Goal: Contribute content: Add original content to the website for others to see

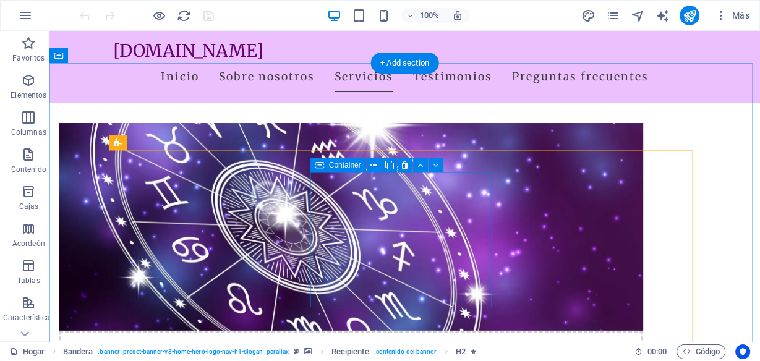
scroll to position [544, 0]
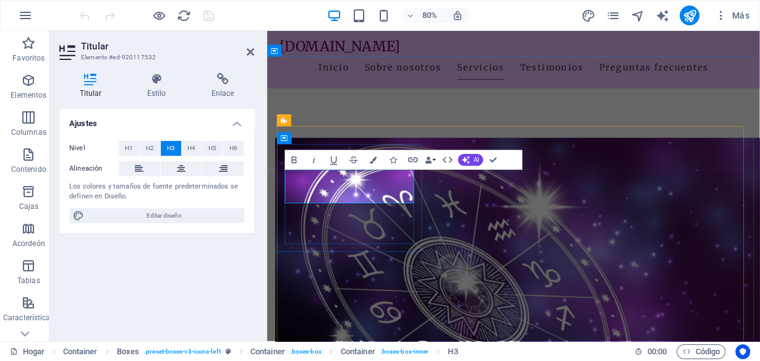
drag, startPoint x: 438, startPoint y: 238, endPoint x: 311, endPoint y: 238, distance: 127.4
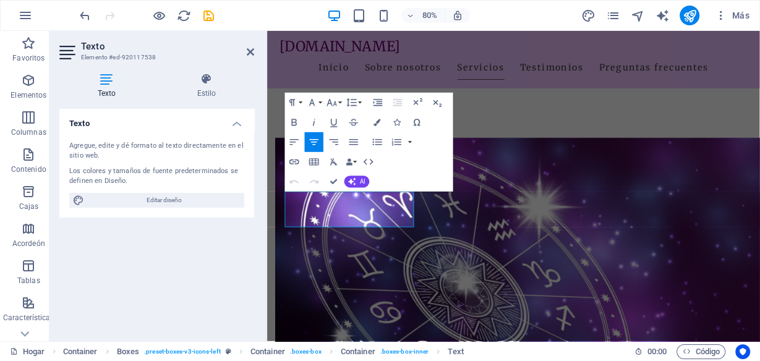
drag, startPoint x: 408, startPoint y: 266, endPoint x: 256, endPoint y: 200, distance: 166.0
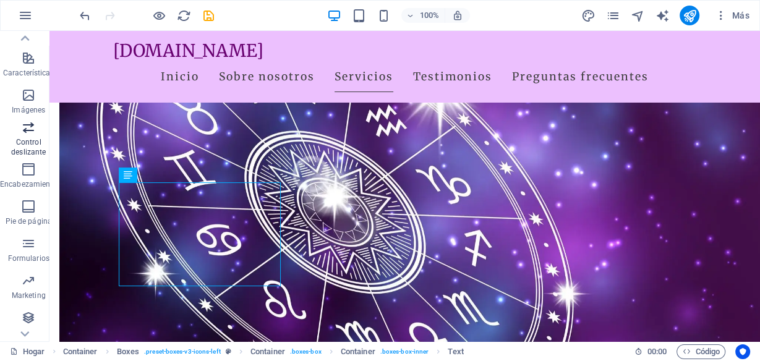
scroll to position [0, 0]
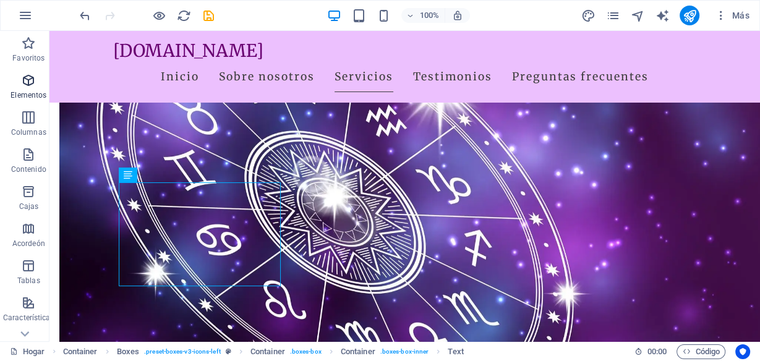
click at [25, 83] on icon "button" at bounding box center [28, 80] width 15 height 15
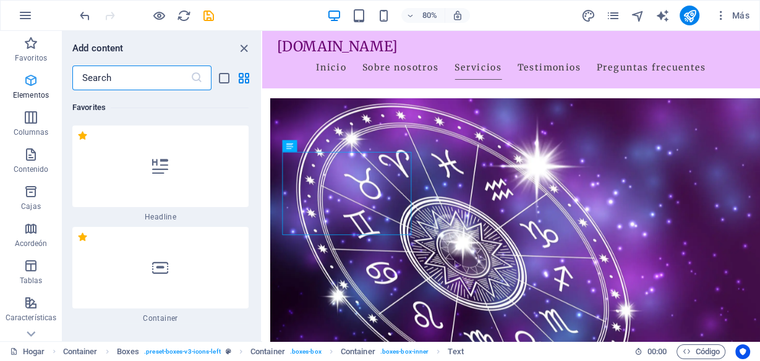
drag, startPoint x: 143, startPoint y: 78, endPoint x: 0, endPoint y: 73, distance: 143.0
click at [0, 73] on div "Favoritos Elementos Columnas Contenido Cajas Acordeón Tablas Características Im…" at bounding box center [131, 186] width 262 height 311
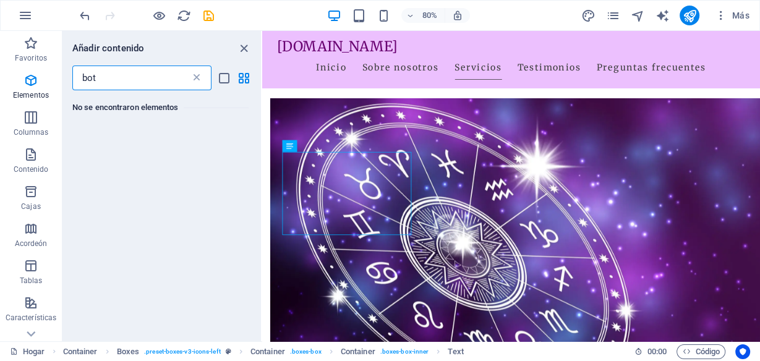
type input "bot"
click at [194, 79] on icon at bounding box center [197, 78] width 12 height 12
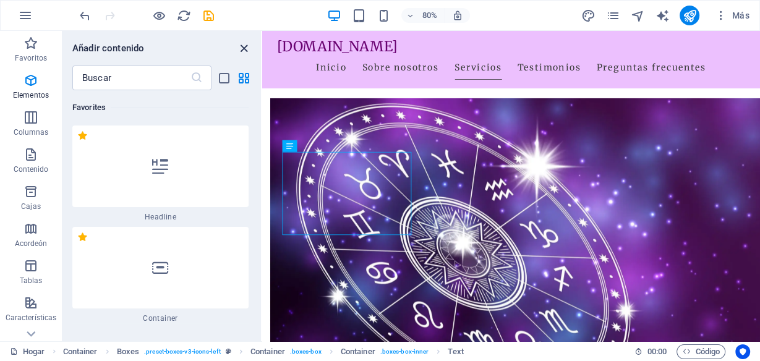
click at [244, 48] on icon "cerrar panel" at bounding box center [244, 48] width 14 height 14
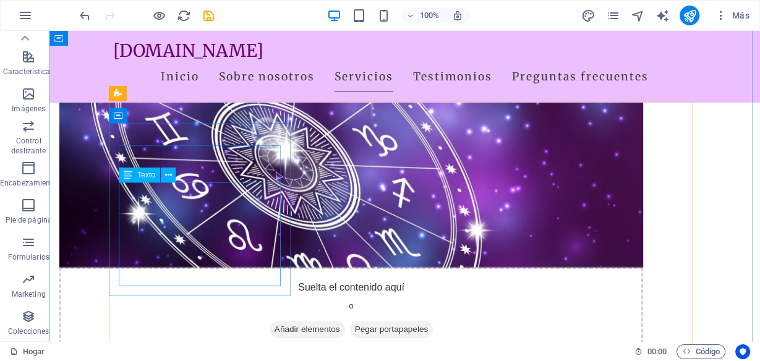
scroll to position [594, 0]
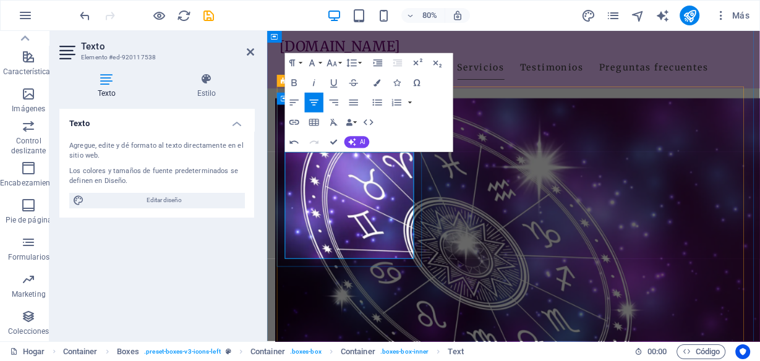
drag, startPoint x: 418, startPoint y: 308, endPoint x: 319, endPoint y: 236, distance: 121.8
click at [297, 121] on icon "button" at bounding box center [294, 122] width 12 height 12
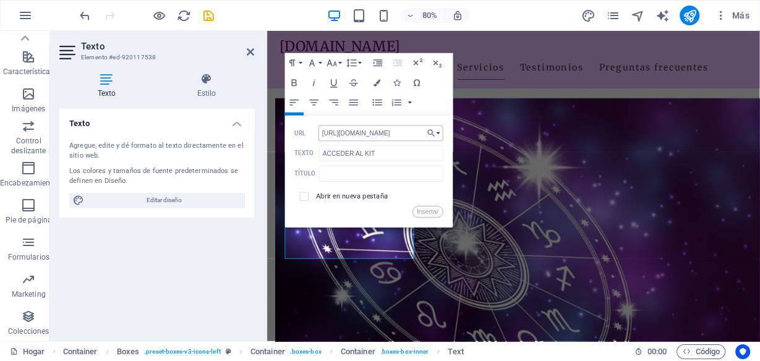
scroll to position [0, 149]
type input "[URL][DOMAIN_NAME]"
click at [304, 198] on input "checkbox" at bounding box center [302, 195] width 9 height 9
checkbox input "true"
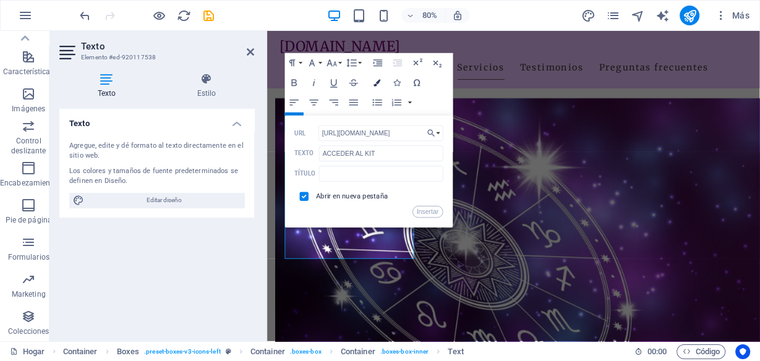
click at [375, 80] on icon "button" at bounding box center [377, 82] width 7 height 7
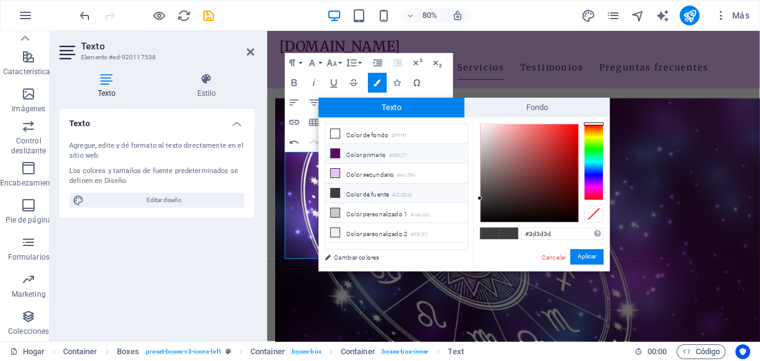
click at [337, 152] on icon at bounding box center [335, 153] width 9 height 9
type input "#690271"
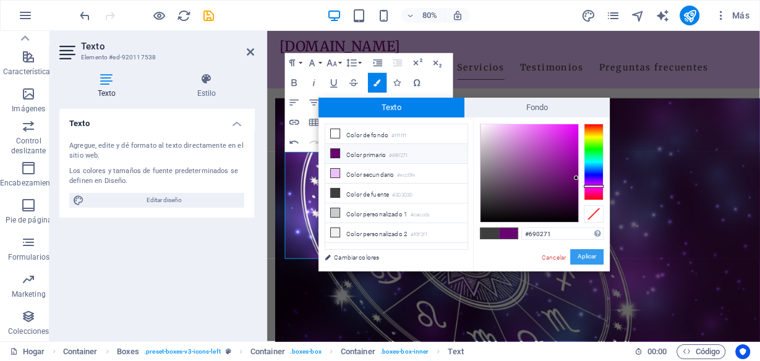
drag, startPoint x: 589, startPoint y: 257, endPoint x: 93, endPoint y: 223, distance: 497.4
click at [589, 257] on font "Aplicar" at bounding box center [587, 257] width 19 height 7
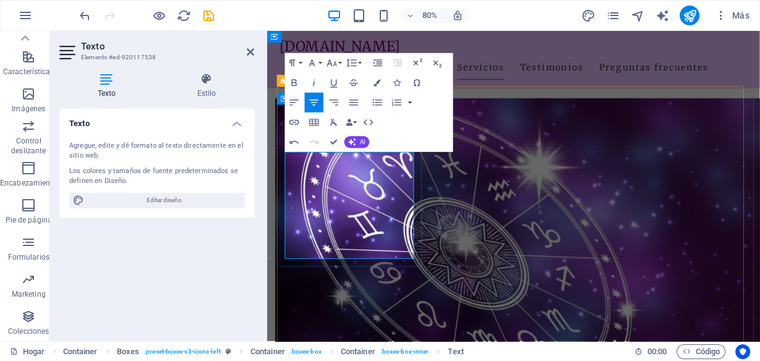
drag, startPoint x: 418, startPoint y: 305, endPoint x: 311, endPoint y: 303, distance: 107.1
click at [294, 86] on icon "button" at bounding box center [294, 83] width 12 height 12
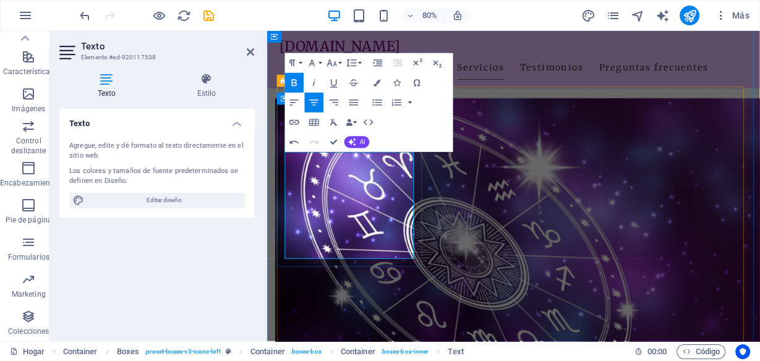
drag, startPoint x: 327, startPoint y: 306, endPoint x: 285, endPoint y: 306, distance: 41.4
click at [317, 61] on icon "button" at bounding box center [312, 63] width 12 height 12
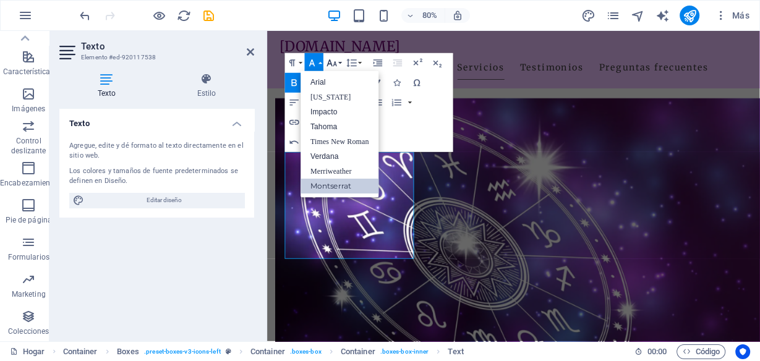
click at [334, 59] on icon "button" at bounding box center [332, 63] width 12 height 12
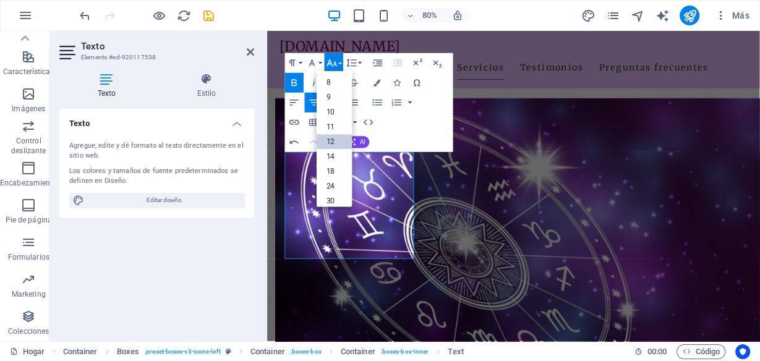
click at [336, 145] on link "12" at bounding box center [335, 141] width 36 height 15
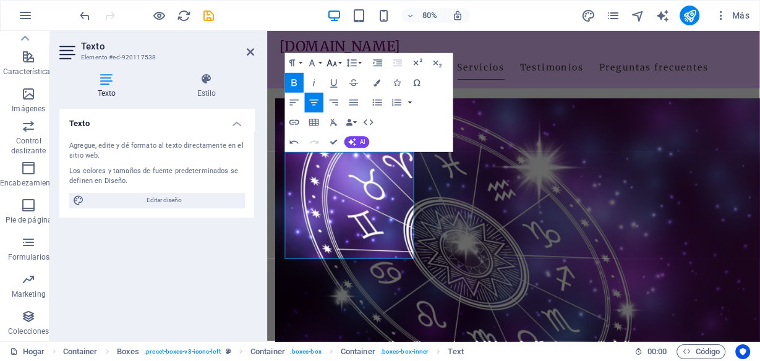
click at [333, 61] on icon "button" at bounding box center [332, 63] width 12 height 12
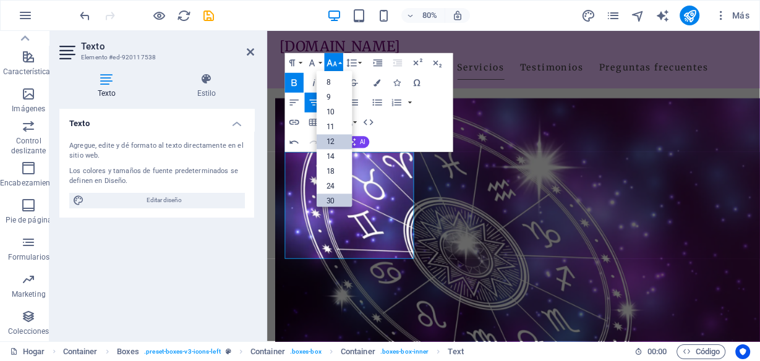
scroll to position [88, 0]
click at [335, 143] on link "36" at bounding box center [335, 146] width 36 height 15
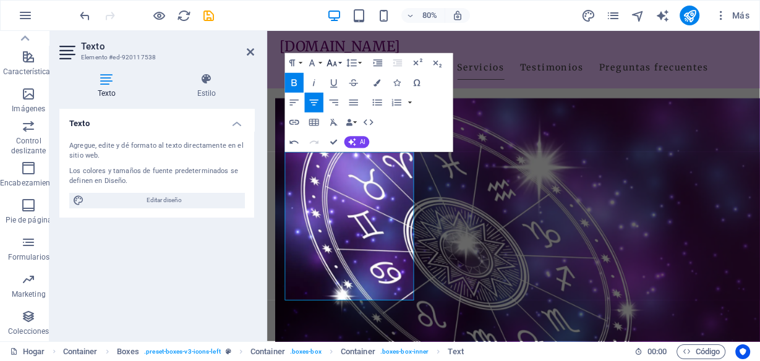
click at [335, 64] on icon "button" at bounding box center [332, 62] width 10 height 7
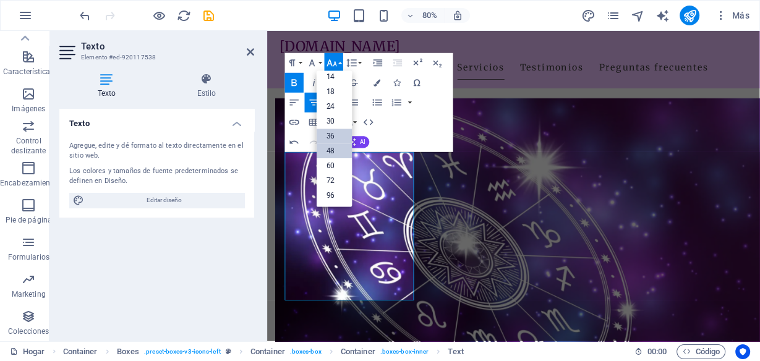
scroll to position [99, 0]
click at [337, 121] on link "30" at bounding box center [335, 121] width 36 height 15
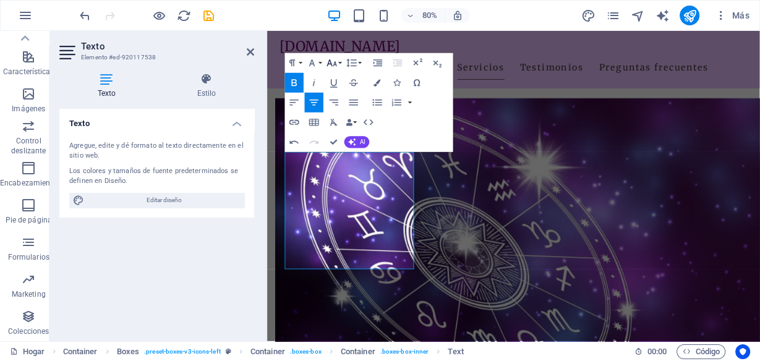
click at [331, 62] on icon "button" at bounding box center [332, 62] width 10 height 7
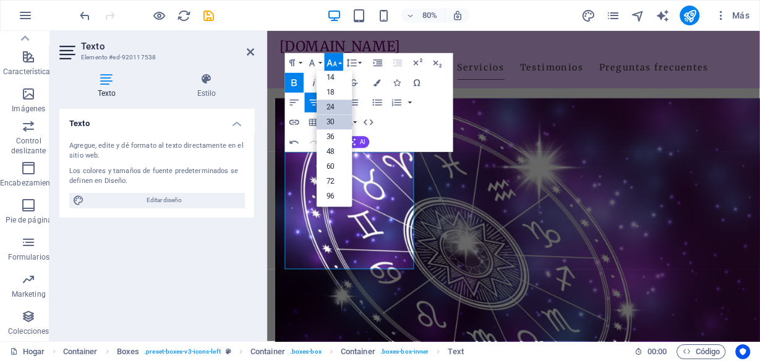
click at [340, 103] on link "24" at bounding box center [335, 107] width 36 height 15
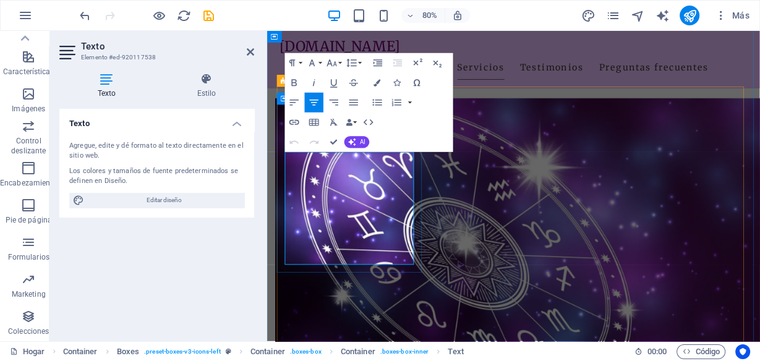
drag, startPoint x: 426, startPoint y: 313, endPoint x: 301, endPoint y: 308, distance: 124.4
drag, startPoint x: 416, startPoint y: 303, endPoint x: 302, endPoint y: 303, distance: 114.4
click at [341, 63] on button "Tamaño de fuente" at bounding box center [334, 63] width 19 height 20
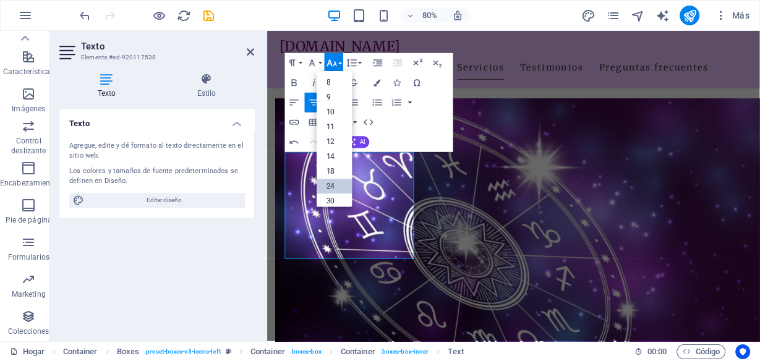
click at [337, 183] on link "24" at bounding box center [335, 186] width 36 height 15
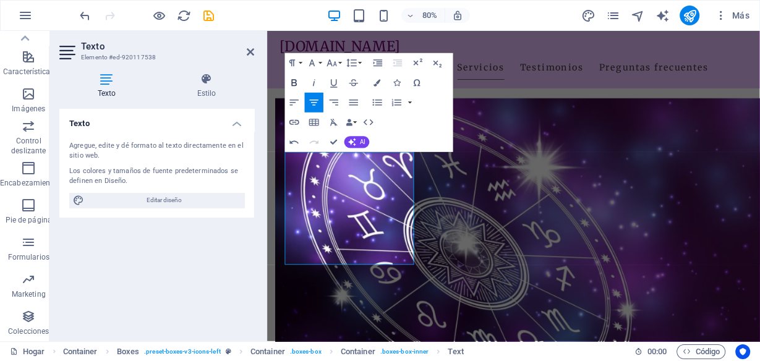
click at [294, 80] on icon "button" at bounding box center [294, 83] width 12 height 12
click at [376, 82] on icon "button" at bounding box center [377, 82] width 7 height 7
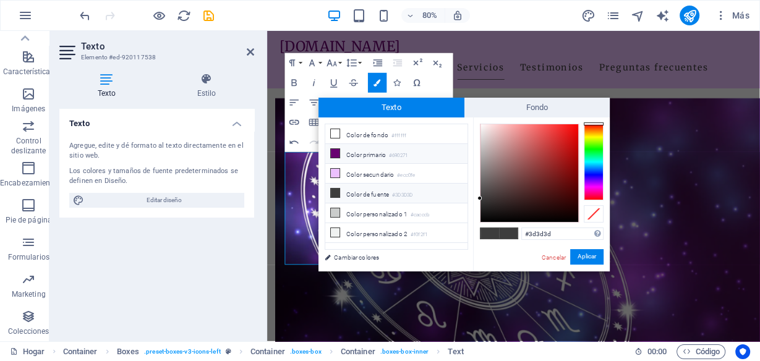
click at [335, 150] on icon at bounding box center [335, 153] width 9 height 9
type input "#690271"
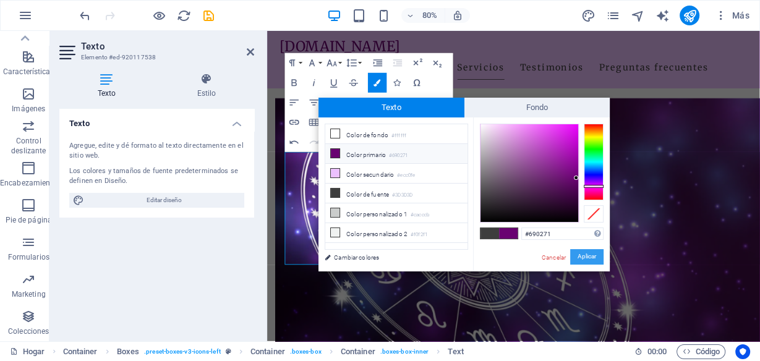
drag, startPoint x: 579, startPoint y: 253, endPoint x: 292, endPoint y: 255, distance: 287.1
click at [579, 253] on font "Aplicar" at bounding box center [587, 256] width 19 height 7
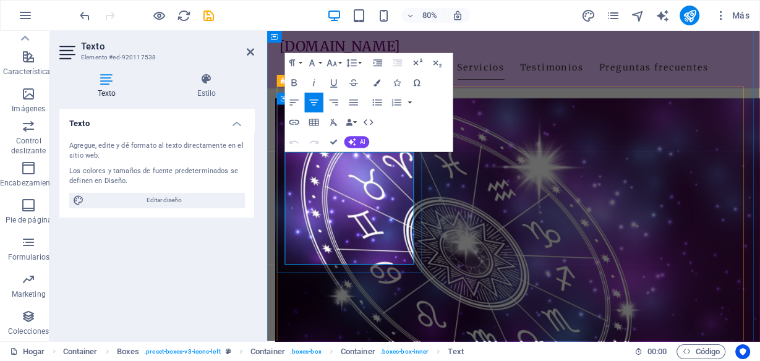
drag, startPoint x: 384, startPoint y: 311, endPoint x: 335, endPoint y: 311, distance: 49.5
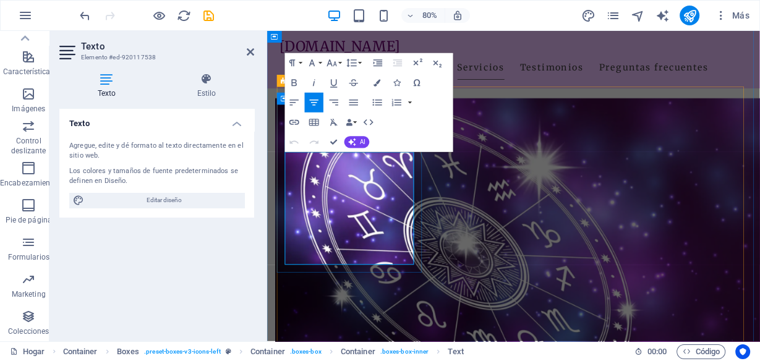
drag, startPoint x: 431, startPoint y: 309, endPoint x: 293, endPoint y: 309, distance: 137.3
drag, startPoint x: 401, startPoint y: 305, endPoint x: 309, endPoint y: 305, distance: 92.2
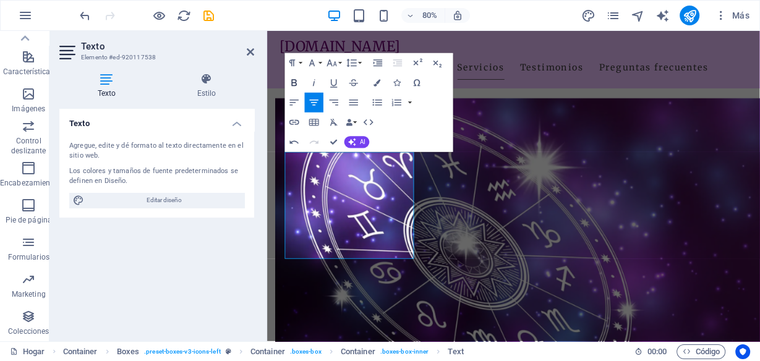
click at [293, 84] on icon "button" at bounding box center [294, 83] width 12 height 12
click at [332, 61] on icon "button" at bounding box center [332, 63] width 12 height 12
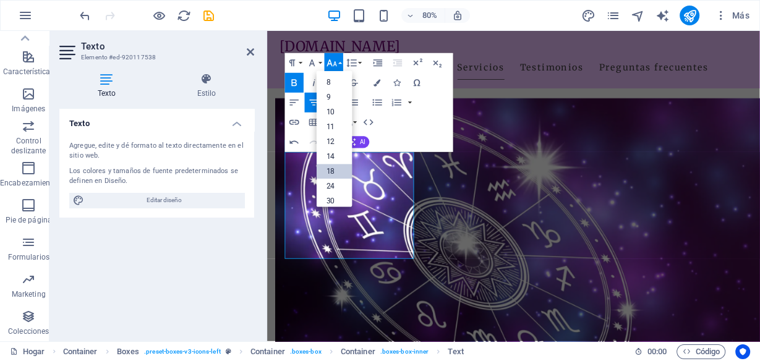
click at [337, 171] on link "18" at bounding box center [335, 171] width 36 height 15
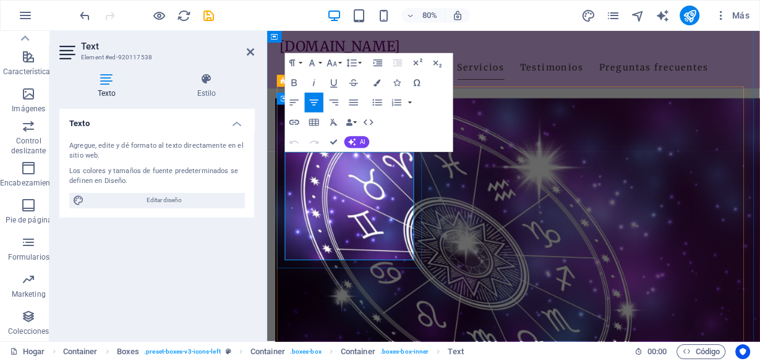
drag, startPoint x: 427, startPoint y: 308, endPoint x: 375, endPoint y: 308, distance: 52.0
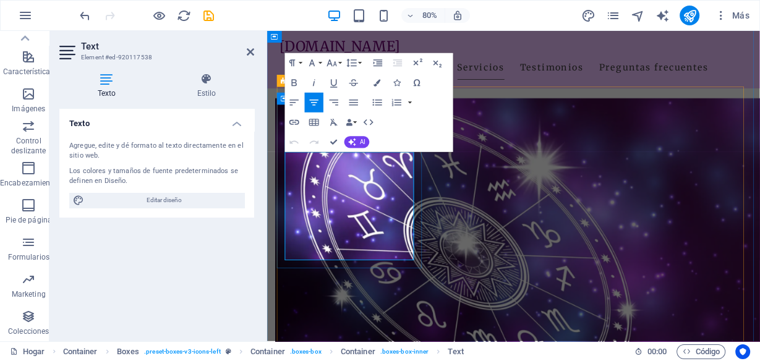
drag, startPoint x: 409, startPoint y: 306, endPoint x: 378, endPoint y: 306, distance: 30.9
drag, startPoint x: 263, startPoint y: 308, endPoint x: 307, endPoint y: 212, distance: 106.3
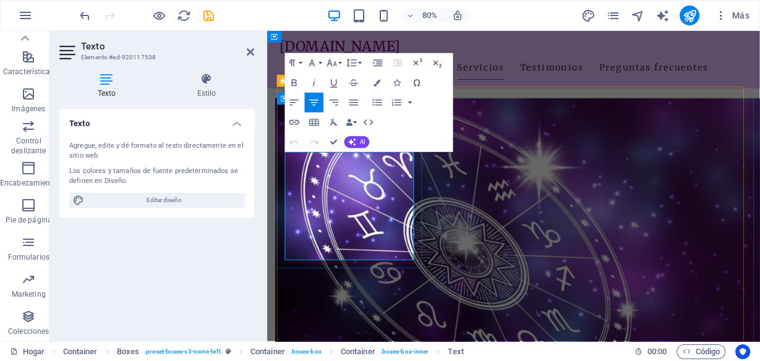
drag, startPoint x: 413, startPoint y: 306, endPoint x: 331, endPoint y: 306, distance: 82.3
drag, startPoint x: 396, startPoint y: 314, endPoint x: 314, endPoint y: 313, distance: 81.7
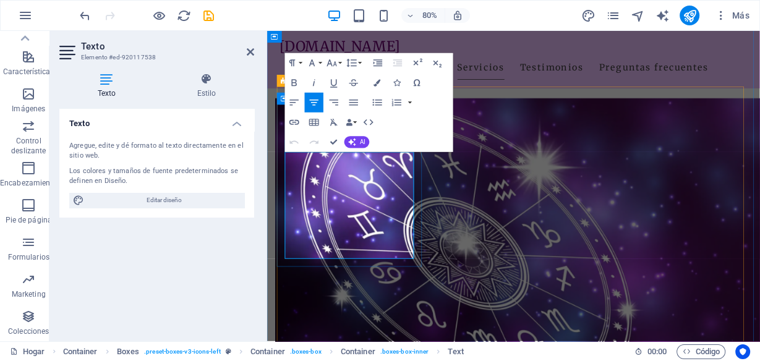
drag, startPoint x: 400, startPoint y: 304, endPoint x: 293, endPoint y: 304, distance: 107.0
click at [332, 64] on icon "button" at bounding box center [332, 63] width 12 height 12
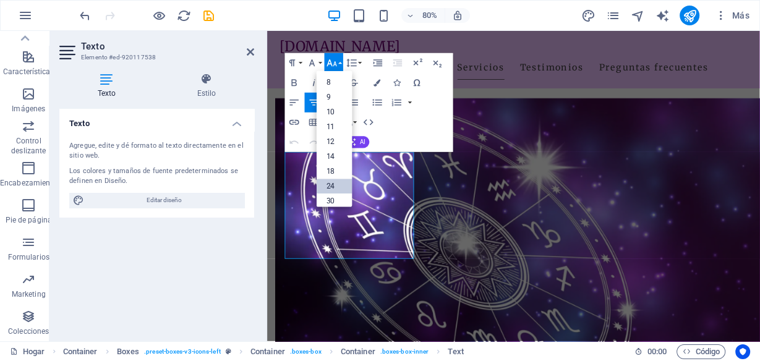
click at [337, 181] on link "24" at bounding box center [335, 186] width 36 height 15
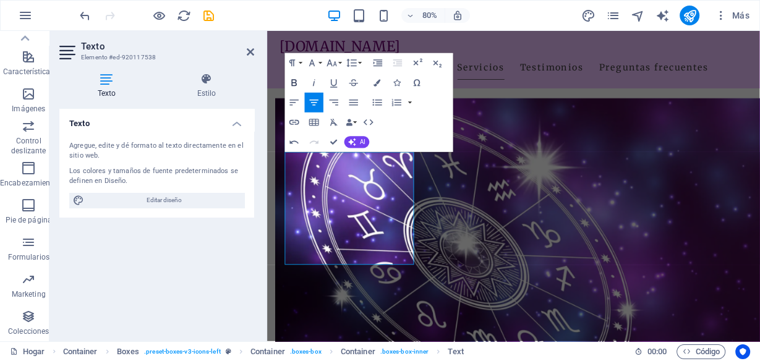
click at [290, 84] on icon "button" at bounding box center [294, 83] width 12 height 12
click at [381, 84] on button "Bandera" at bounding box center [377, 83] width 19 height 20
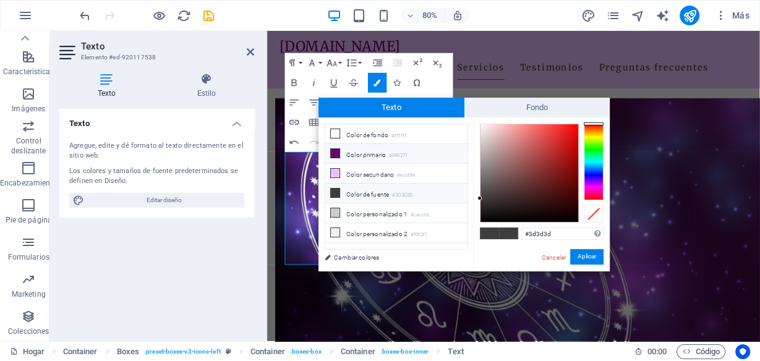
click at [336, 149] on icon at bounding box center [335, 153] width 9 height 9
type input "#690271"
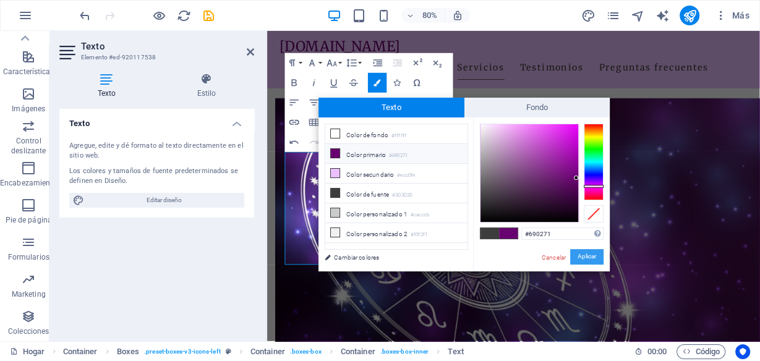
click at [597, 254] on button "Aplicar" at bounding box center [586, 256] width 33 height 15
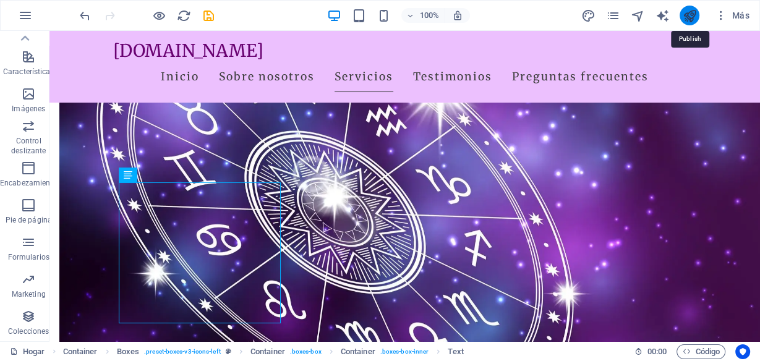
click at [686, 13] on icon "publicar" at bounding box center [690, 16] width 14 height 14
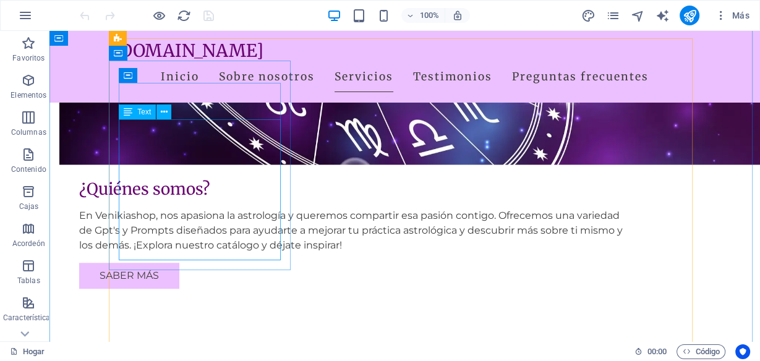
scroll to position [656, 0]
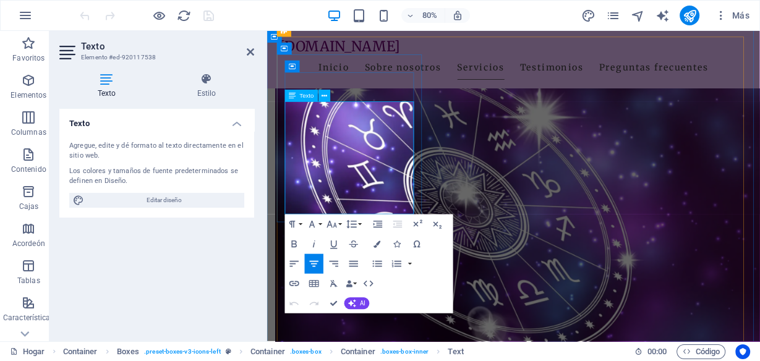
drag, startPoint x: 408, startPoint y: 250, endPoint x: 306, endPoint y: 246, distance: 101.5
click at [291, 281] on icon "button" at bounding box center [294, 284] width 12 height 12
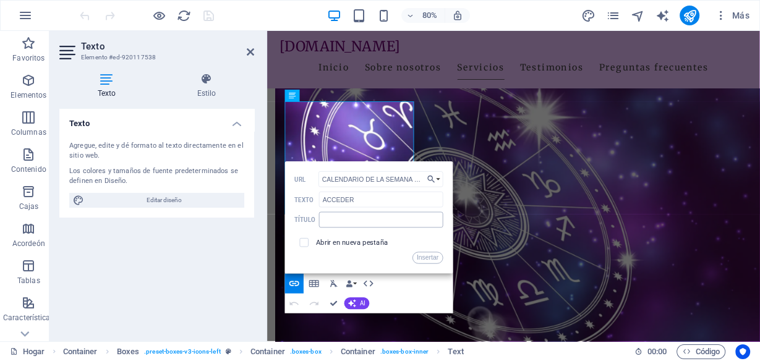
scroll to position [0, 1896]
type input "CALENDARIO DE LA SEMANA Lunes - 17:00hs Sesión con Roger "Análisis de Landing P…"
click at [304, 241] on input "checkbox" at bounding box center [302, 241] width 9 height 9
checkbox input "true"
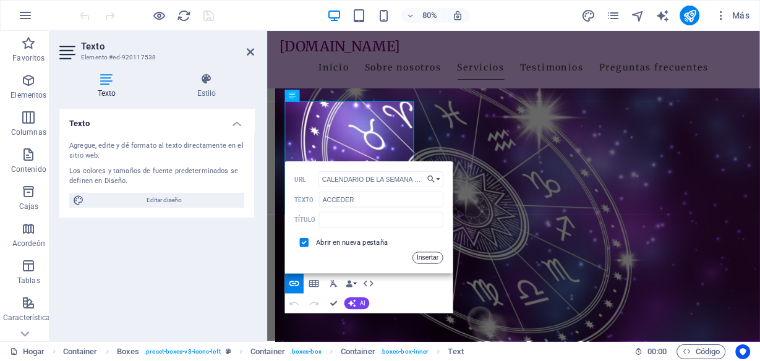
click at [421, 257] on font "Insertar" at bounding box center [428, 257] width 22 height 7
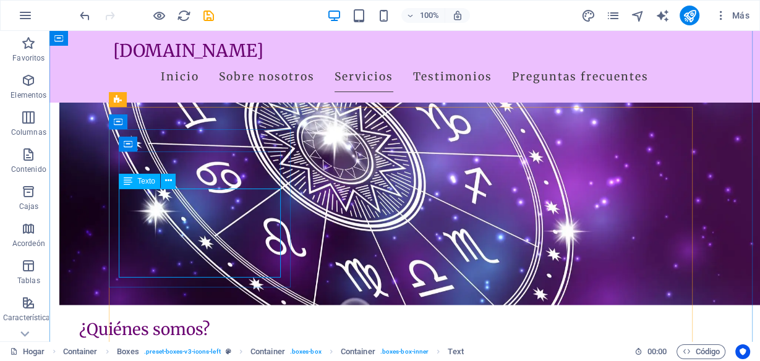
scroll to position [557, 0]
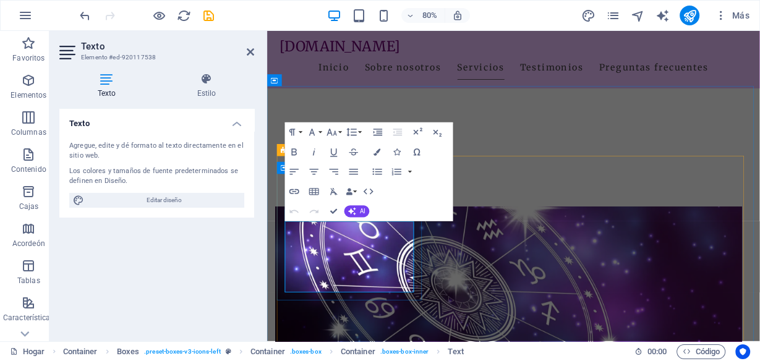
scroll to position [508, 0]
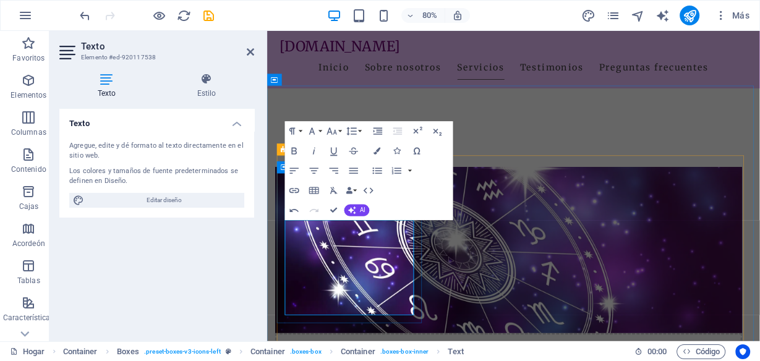
drag, startPoint x: 397, startPoint y: 380, endPoint x: 344, endPoint y: 384, distance: 52.7
click at [295, 189] on icon "button" at bounding box center [294, 191] width 12 height 12
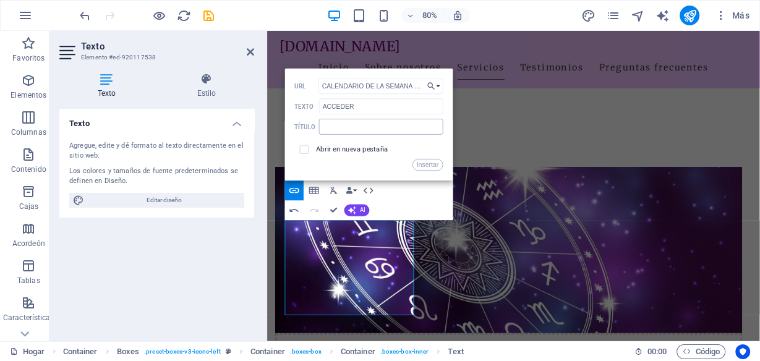
scroll to position [0, 1896]
type input "CALENDARIO DE LA SEMANA Lunes - 17:00hs Sesión con Roger "Análisis de Landing P…"
click at [306, 148] on input "checkbox" at bounding box center [302, 148] width 9 height 9
checkbox input "true"
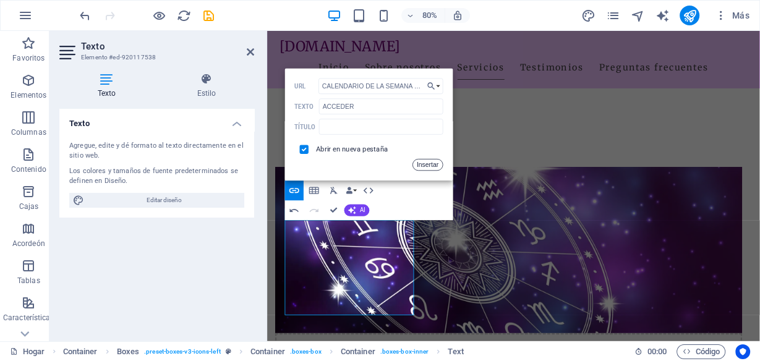
click at [431, 165] on font "Insertar" at bounding box center [428, 164] width 22 height 7
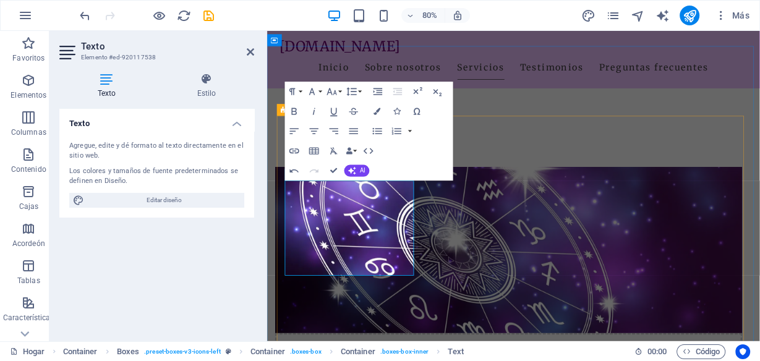
scroll to position [557, 0]
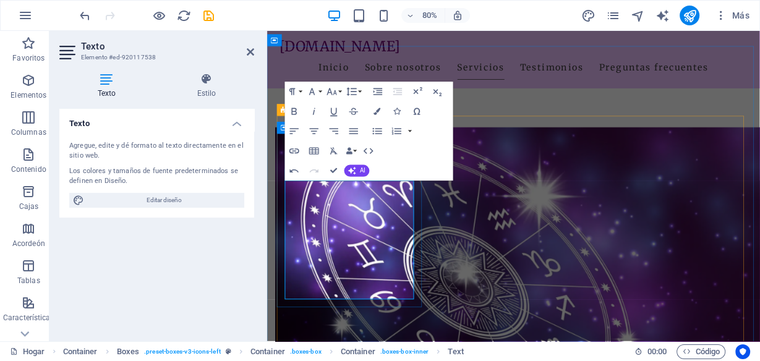
drag, startPoint x: 431, startPoint y: 316, endPoint x: 291, endPoint y: 225, distance: 166.3
click at [295, 133] on icon "button" at bounding box center [294, 132] width 12 height 12
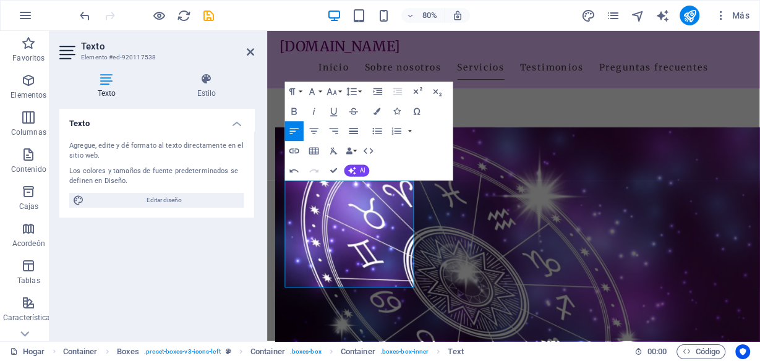
click at [350, 129] on icon "button" at bounding box center [354, 132] width 9 height 6
click at [313, 129] on icon "button" at bounding box center [314, 132] width 9 height 6
drag, startPoint x: 431, startPoint y: 315, endPoint x: 249, endPoint y: 232, distance: 199.3
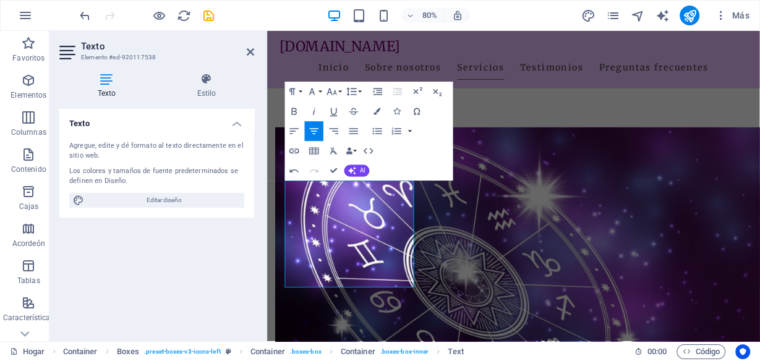
click at [298, 130] on icon "button" at bounding box center [294, 132] width 12 height 12
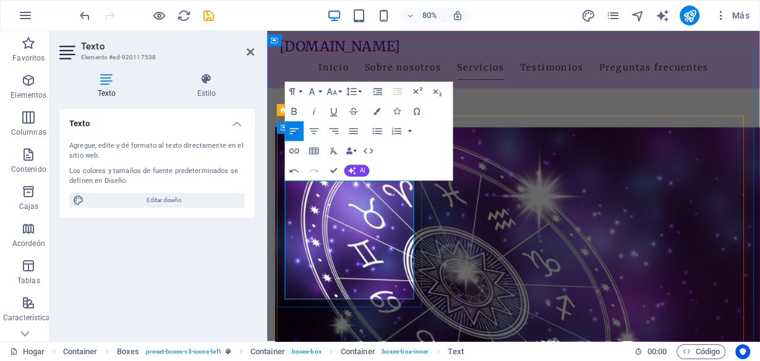
drag, startPoint x: 381, startPoint y: 341, endPoint x: 338, endPoint y: 341, distance: 43.3
click at [293, 108] on icon "button" at bounding box center [294, 112] width 12 height 12
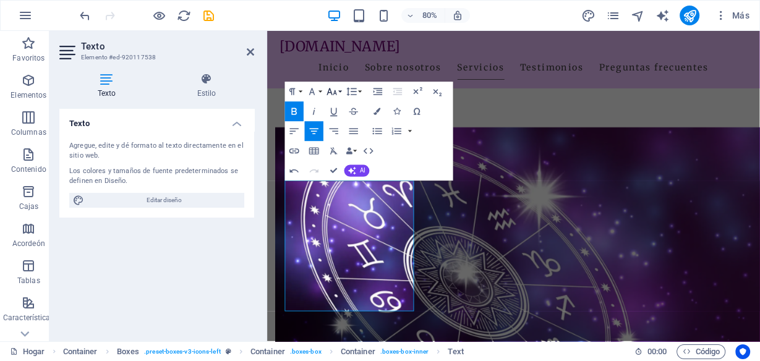
click at [335, 88] on icon "button" at bounding box center [332, 92] width 12 height 12
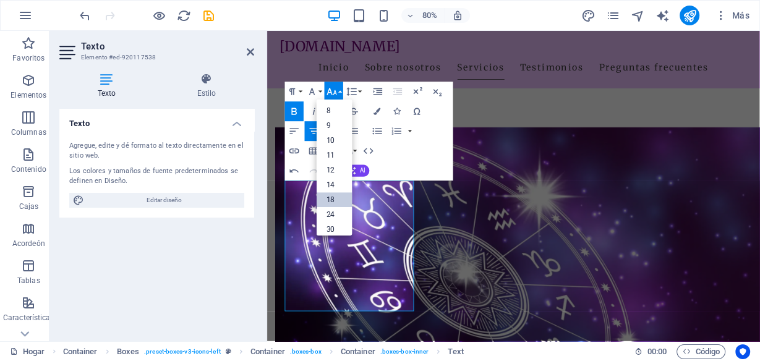
click at [339, 194] on link "18" at bounding box center [335, 200] width 36 height 15
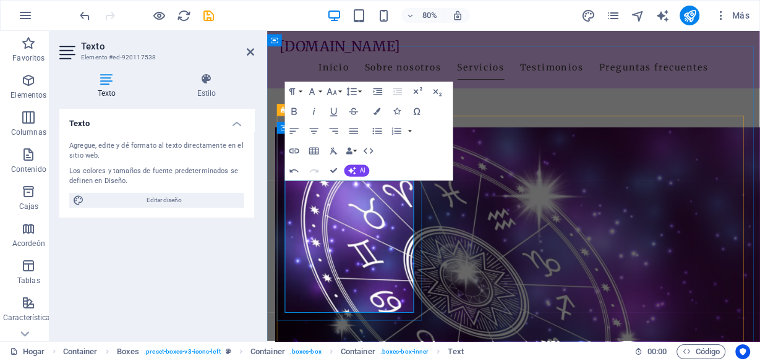
drag, startPoint x: 395, startPoint y: 361, endPoint x: 374, endPoint y: 352, distance: 22.7
drag, startPoint x: 393, startPoint y: 344, endPoint x: 345, endPoint y: 340, distance: 49.0
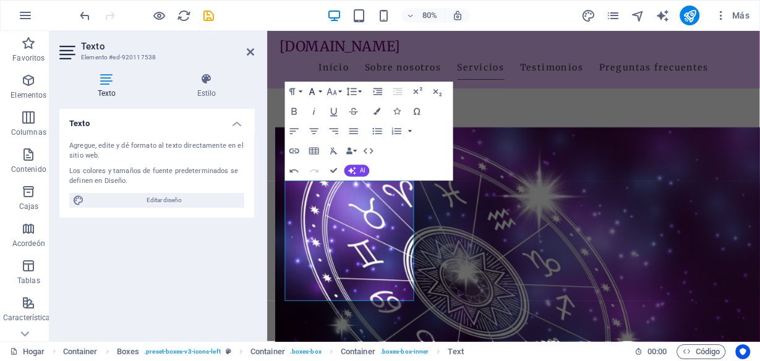
click at [317, 90] on icon "button" at bounding box center [312, 92] width 12 height 12
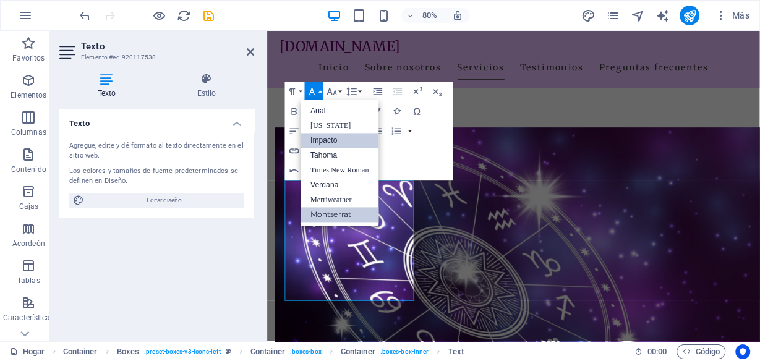
scroll to position [0, 0]
click at [333, 87] on icon "button" at bounding box center [332, 92] width 12 height 12
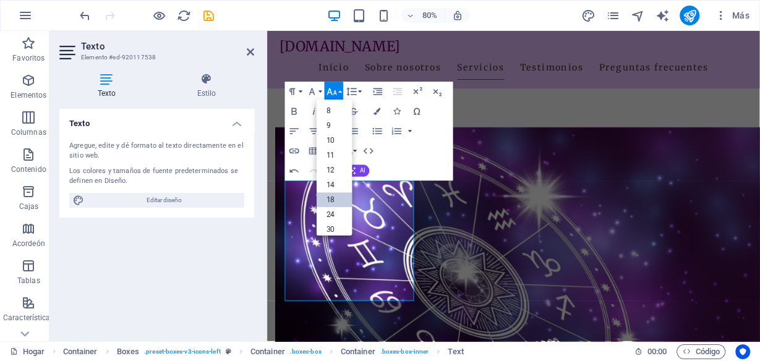
click at [333, 196] on font "18" at bounding box center [331, 200] width 8 height 9
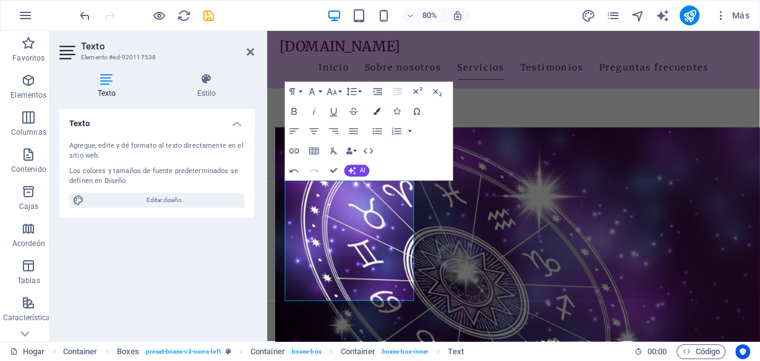
click at [378, 114] on icon "button" at bounding box center [377, 111] width 7 height 7
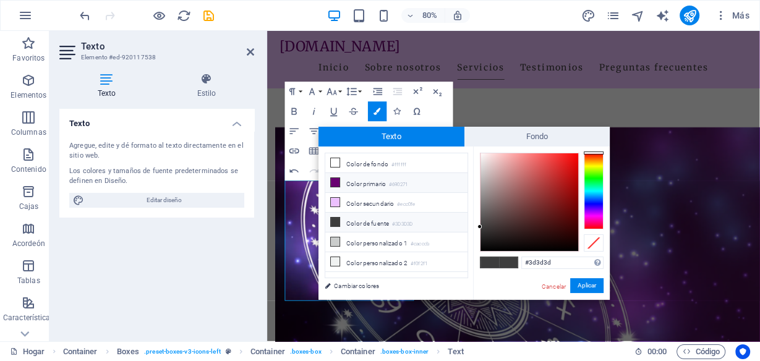
click at [336, 178] on icon at bounding box center [335, 182] width 9 height 9
type input "#690271"
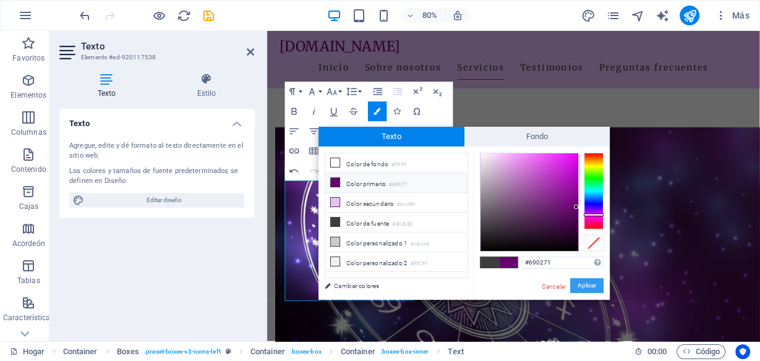
drag, startPoint x: 334, startPoint y: 318, endPoint x: 583, endPoint y: 286, distance: 250.8
click at [583, 286] on font "Aplicar" at bounding box center [587, 285] width 19 height 7
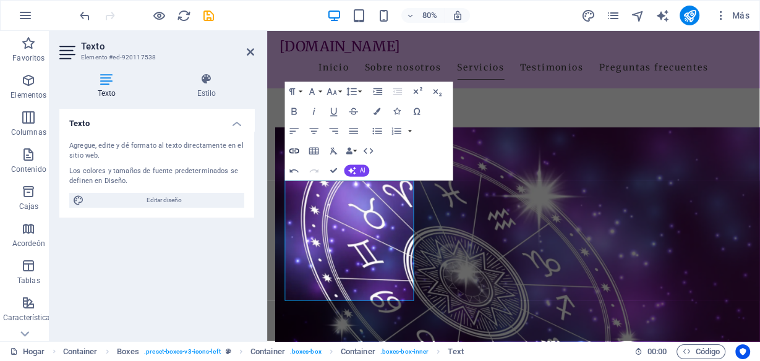
checkbox input "false"
click at [293, 150] on icon "button" at bounding box center [295, 151] width 10 height 5
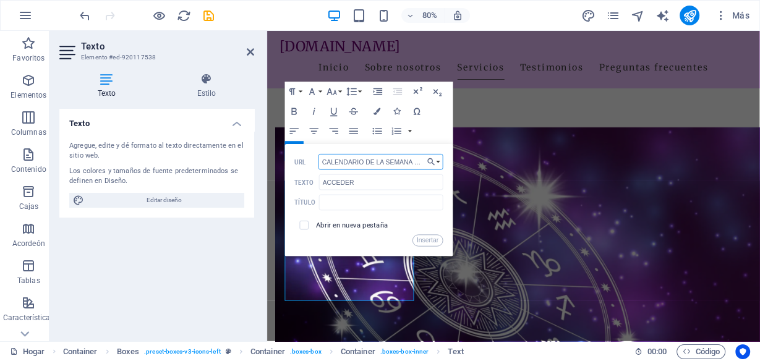
scroll to position [0, 1896]
type input "CALENDARIO DE LA SEMANA Lunes - 17:00hs Sesión con Roger "Análisis de Landing P…"
click at [368, 160] on input "CALENDARIO DE LA SEMANA Lunes - 17:00hs Sesión con Roger "Análisis de Landing P…" at bounding box center [381, 162] width 124 height 16
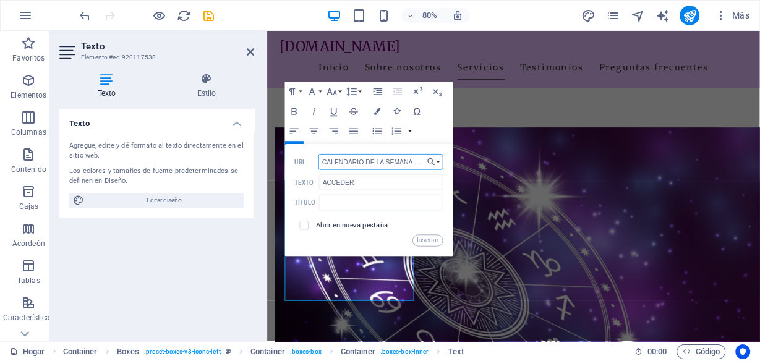
click at [368, 160] on input "CALENDARIO DE LA SEMANA Lunes - 17:00hs Sesión con Roger "Análisis de Landing P…" at bounding box center [381, 162] width 124 height 16
paste input "[URL][DOMAIN_NAME]"
type input "[URL][DOMAIN_NAME]"
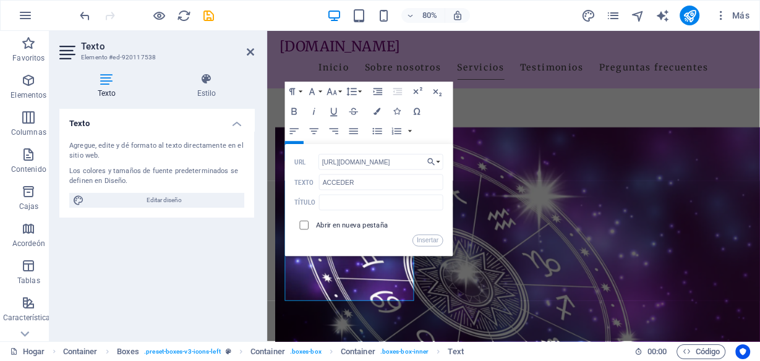
click at [304, 221] on input "checkbox" at bounding box center [302, 224] width 9 height 9
checkbox input "true"
click at [427, 238] on font "Insertar" at bounding box center [428, 240] width 22 height 7
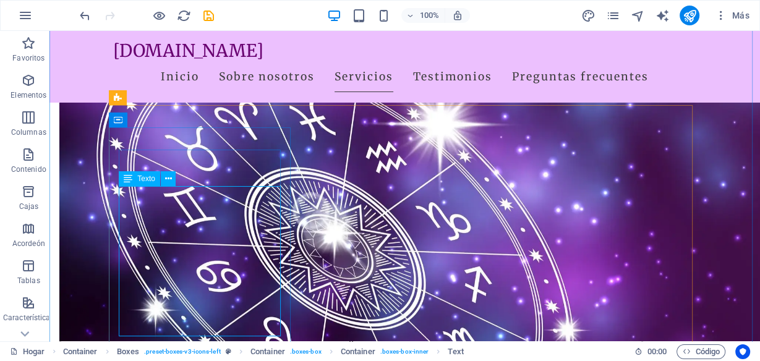
scroll to position [607, 0]
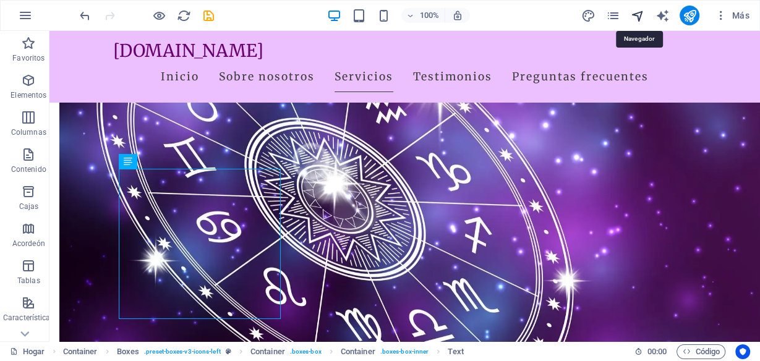
click at [640, 17] on icon "navegador" at bounding box center [638, 16] width 14 height 14
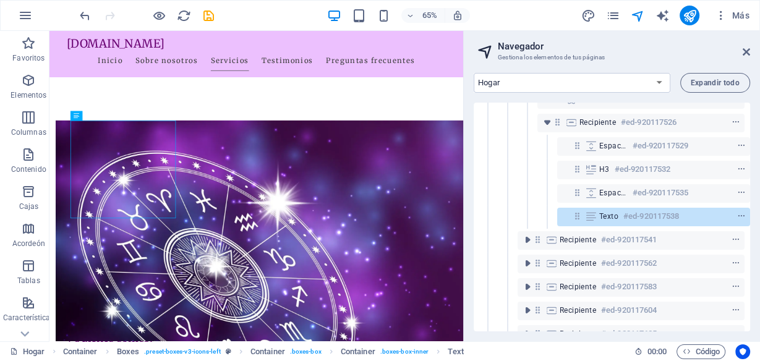
scroll to position [186, 2]
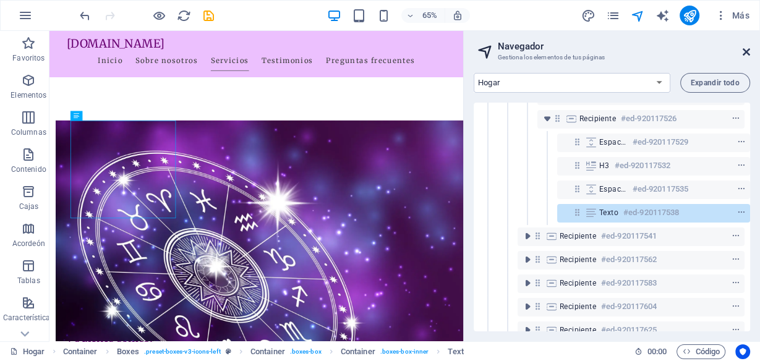
drag, startPoint x: 683, startPoint y: 19, endPoint x: 749, endPoint y: 51, distance: 72.8
click at [749, 51] on icon at bounding box center [746, 52] width 7 height 10
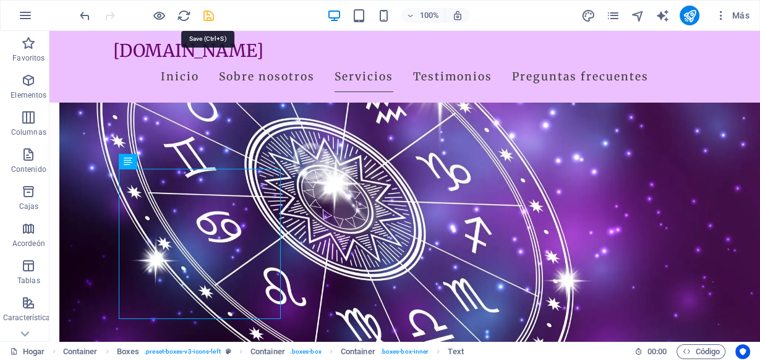
click at [207, 17] on icon "ahorrar" at bounding box center [209, 16] width 14 height 14
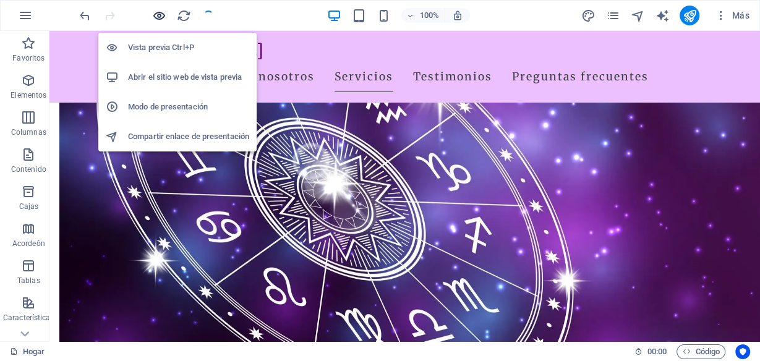
click at [158, 19] on icon "button" at bounding box center [159, 16] width 14 height 14
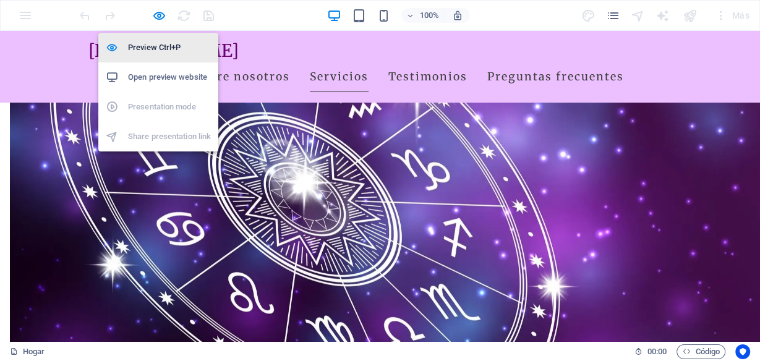
drag, startPoint x: 166, startPoint y: 13, endPoint x: 165, endPoint y: 44, distance: 30.9
click at [166, 13] on span "button" at bounding box center [159, 16] width 15 height 14
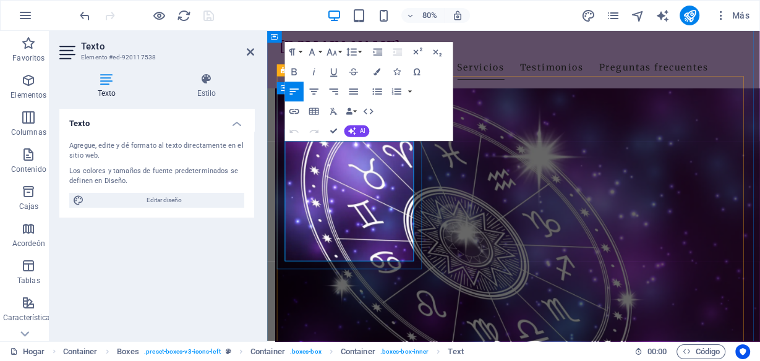
drag, startPoint x: 396, startPoint y: 298, endPoint x: 337, endPoint y: 293, distance: 59.6
click at [296, 108] on icon "button" at bounding box center [294, 112] width 12 height 12
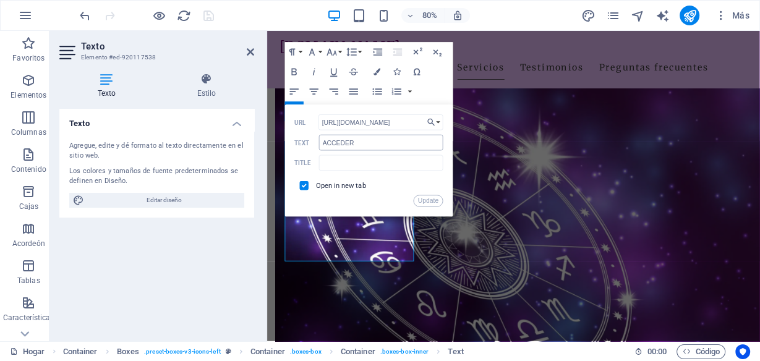
scroll to position [0, 149]
click at [385, 126] on input "[URL][DOMAIN_NAME]" at bounding box center [381, 122] width 124 height 16
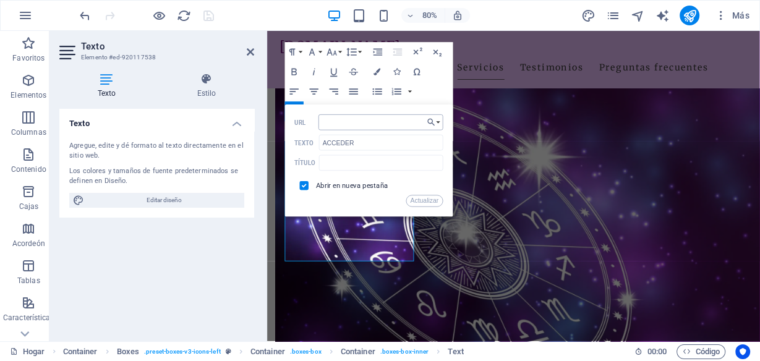
type input "https://drive.google.com/file/d/15s5WdEbr71UOZXaiwbCVujw8cJk_3kkt/view"
click at [430, 201] on font "Actualizar" at bounding box center [425, 200] width 28 height 7
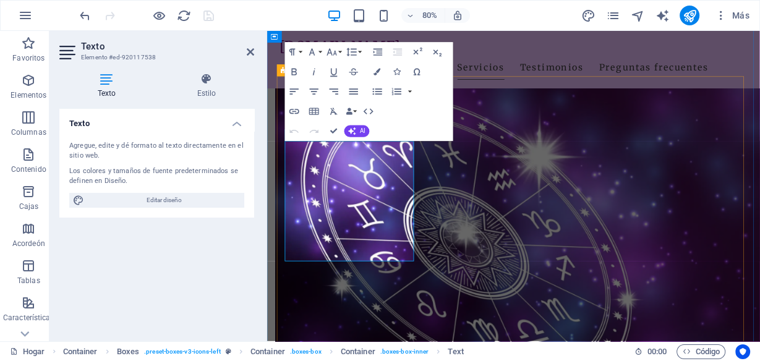
scroll to position [0, 0]
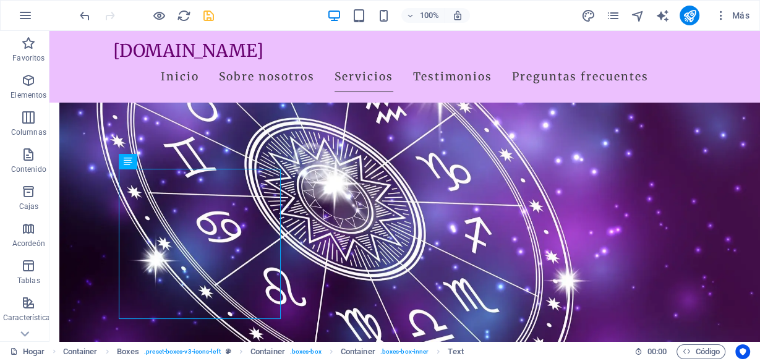
click at [200, 15] on div at bounding box center [146, 16] width 139 height 20
click at [204, 15] on icon "ahorrar" at bounding box center [209, 16] width 14 height 14
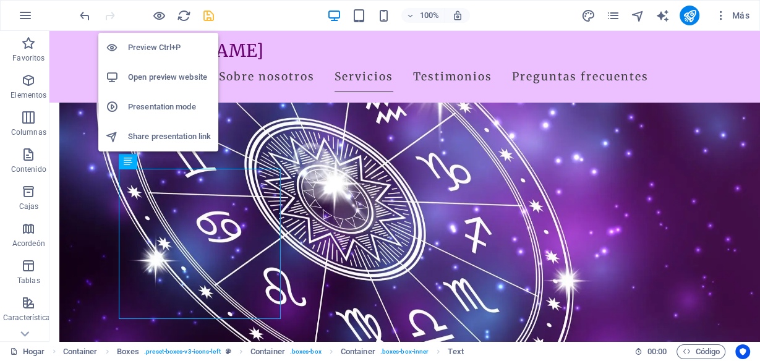
click at [157, 14] on icon "button" at bounding box center [159, 16] width 14 height 14
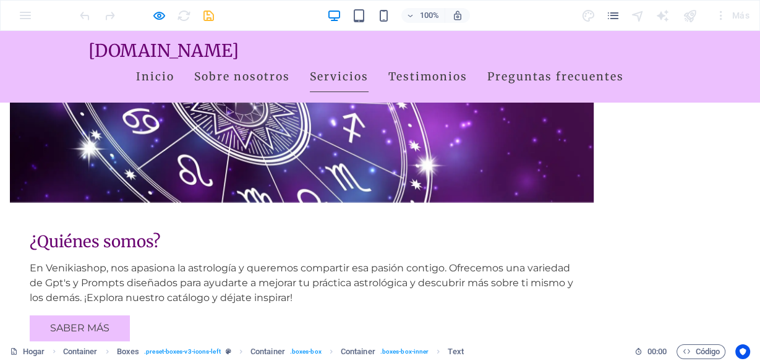
scroll to position [607, 0]
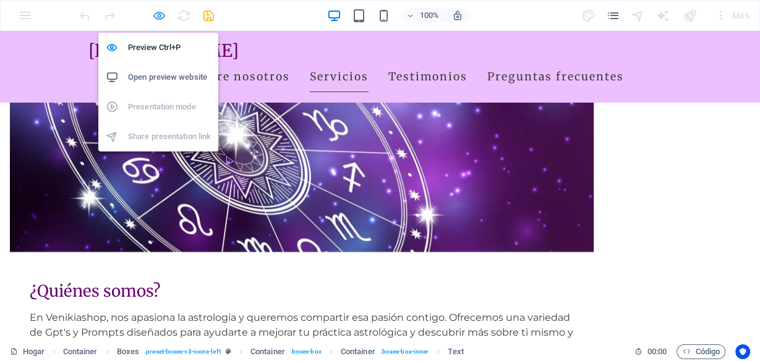
drag, startPoint x: 160, startPoint y: 14, endPoint x: 252, endPoint y: 301, distance: 301.7
click at [160, 14] on icon "button" at bounding box center [159, 16] width 14 height 14
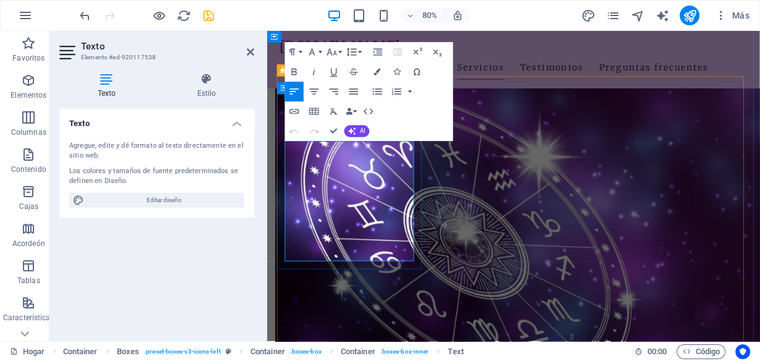
drag, startPoint x: 392, startPoint y: 205, endPoint x: 299, endPoint y: 203, distance: 93.4
click at [294, 108] on icon "button" at bounding box center [294, 112] width 12 height 12
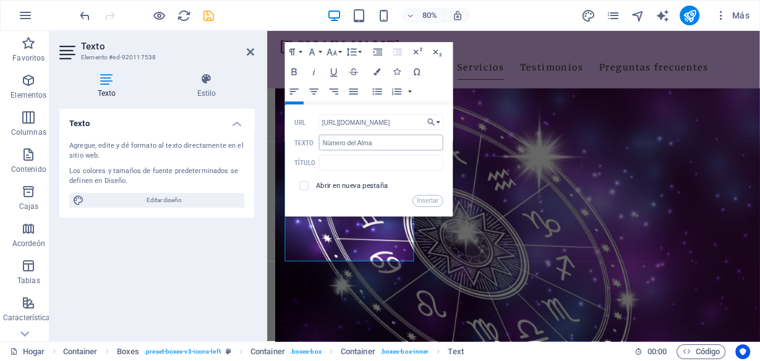
scroll to position [0, 195]
type input "https://drive.google.com/file/d/1IUkPz1znf-0Q1ZvBl7o4Lo6tndOdebmW/view?usp=shar…"
click at [305, 185] on input "checkbox" at bounding box center [302, 184] width 9 height 9
checkbox input "true"
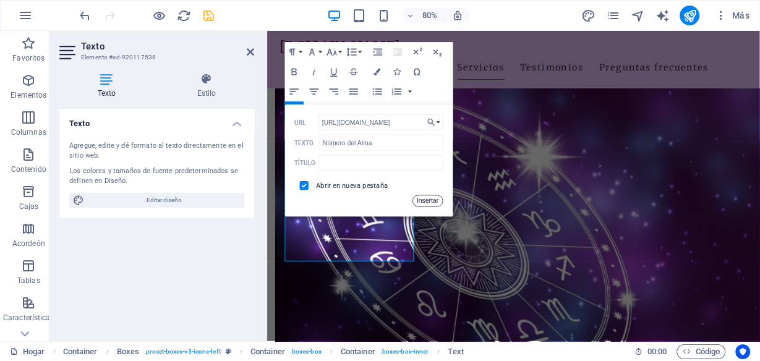
click at [434, 200] on font "Insertar" at bounding box center [428, 200] width 22 height 7
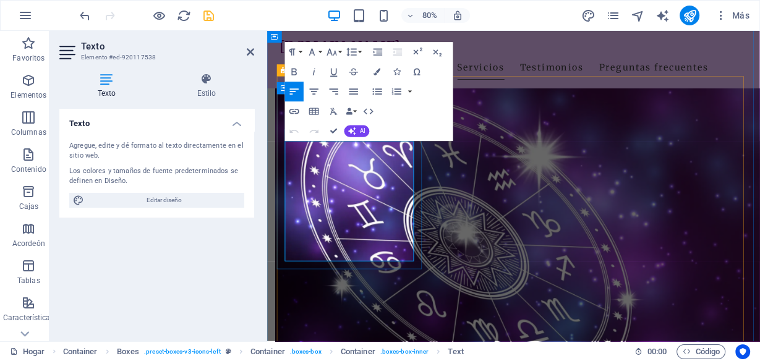
drag, startPoint x: 401, startPoint y: 293, endPoint x: 341, endPoint y: 296, distance: 60.1
click at [372, 223] on icon "button" at bounding box center [375, 223] width 12 height 12
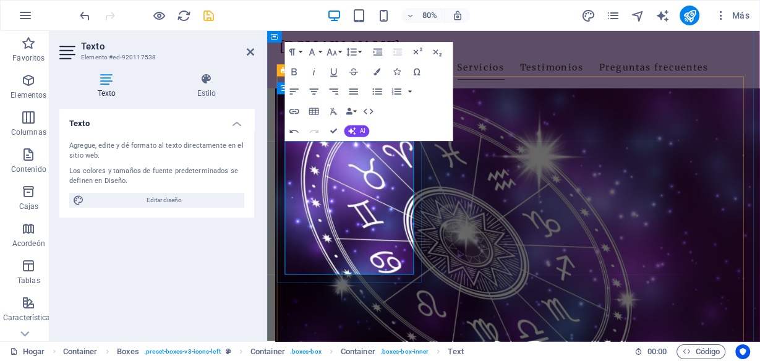
drag, startPoint x: 414, startPoint y: 316, endPoint x: 296, endPoint y: 316, distance: 118.8
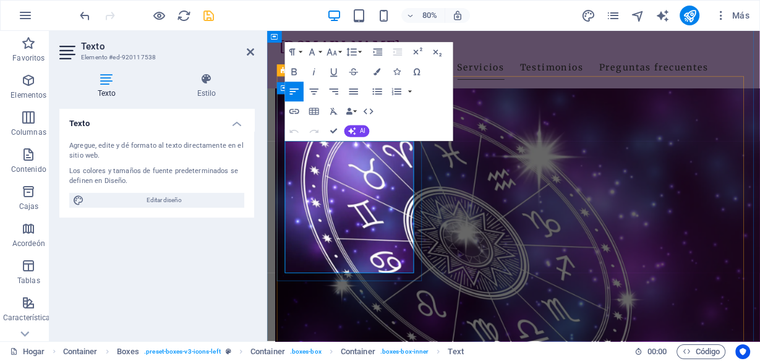
drag, startPoint x: 402, startPoint y: 217, endPoint x: 299, endPoint y: 224, distance: 103.0
click at [294, 114] on icon "button" at bounding box center [294, 112] width 12 height 12
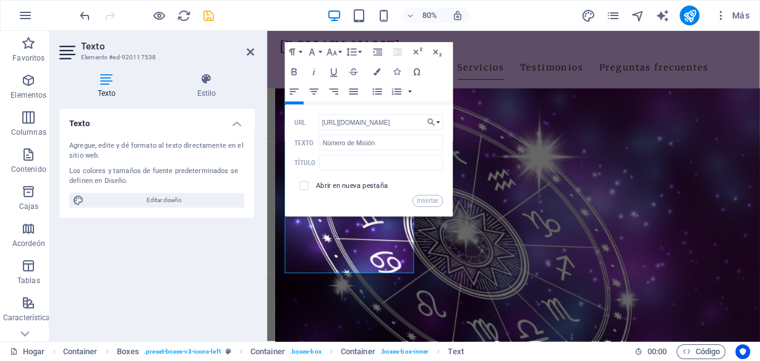
scroll to position [0, 200]
type input "https://drive.google.com/file/d/1PdxP2NNYQsoHyRlPdv5iLrNo1b8CnfQn/view?usp=shar…"
click at [300, 187] on input "checkbox" at bounding box center [302, 184] width 9 height 9
checkbox input "true"
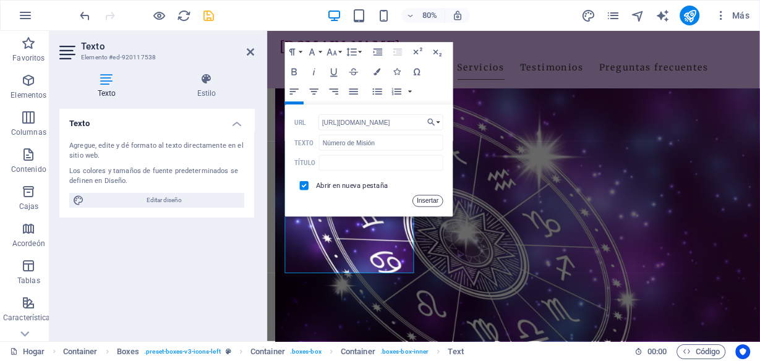
click at [423, 200] on font "Insertar" at bounding box center [428, 200] width 22 height 7
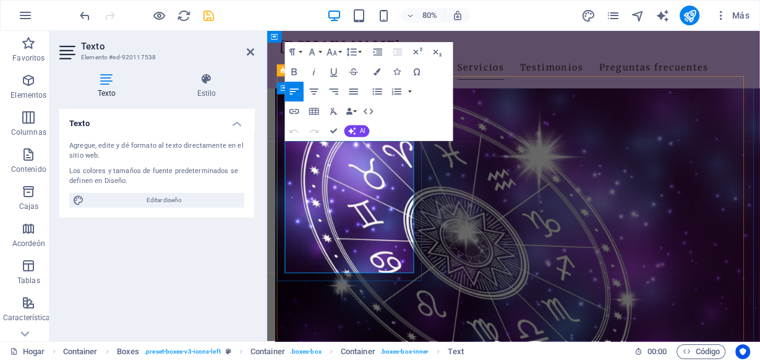
drag, startPoint x: 396, startPoint y: 218, endPoint x: 300, endPoint y: 223, distance: 96.1
click at [291, 111] on icon "button" at bounding box center [294, 112] width 12 height 12
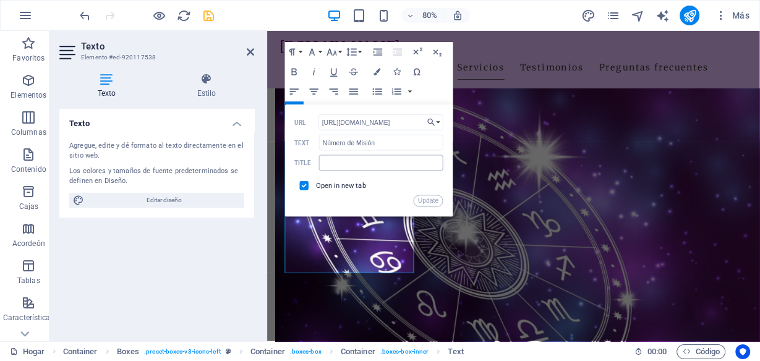
scroll to position [0, 200]
click at [371, 120] on input "https://drive.google.com/file/d/1PdxP2NNYQsoHyRlPdv5iLrNo1b8CnfQn/view?usp=shar…" at bounding box center [381, 122] width 124 height 16
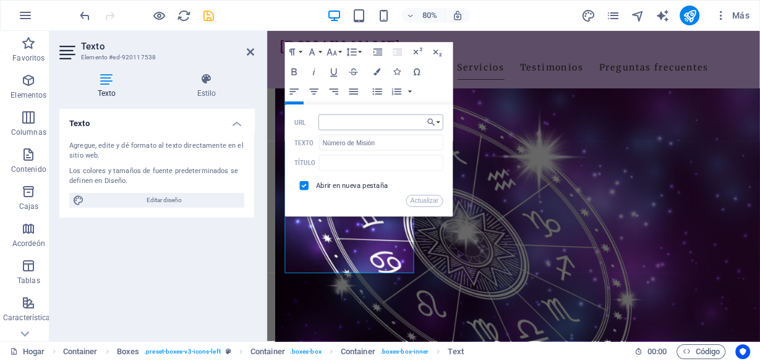
type input "https://drive.google.com/file/d/1pej-67Qe9-sbENCcPEREwh0DrgBvSBEv/view?usp=shar…"
click at [422, 201] on font "Actualizar" at bounding box center [425, 200] width 28 height 7
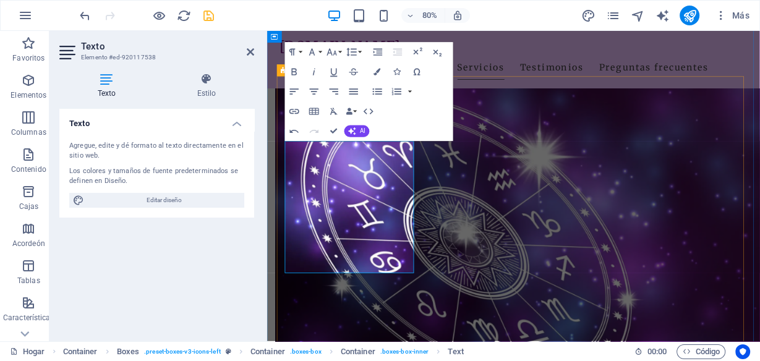
scroll to position [0, 0]
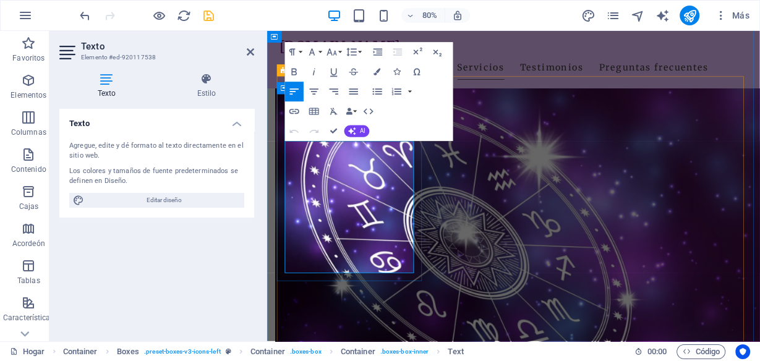
drag, startPoint x: 401, startPoint y: 231, endPoint x: 301, endPoint y: 240, distance: 100.6
click at [295, 108] on icon "button" at bounding box center [294, 112] width 12 height 12
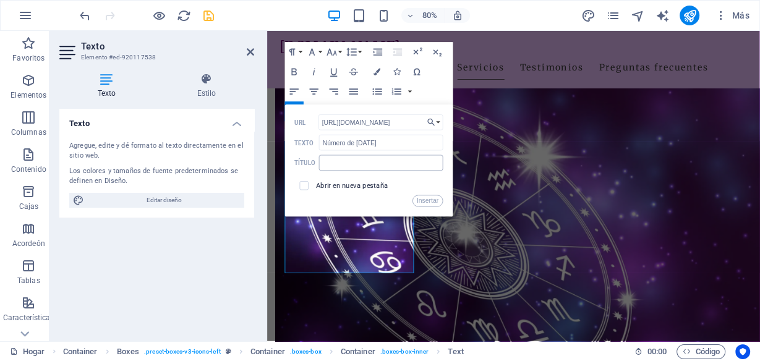
scroll to position [0, 200]
type input "https://drive.google.com/file/d/1PdxP2NNYQsoHyRlPdv5iLrNo1b8CnfQn/view?usp=shar…"
click at [303, 184] on input "checkbox" at bounding box center [302, 184] width 9 height 9
checkbox input "true"
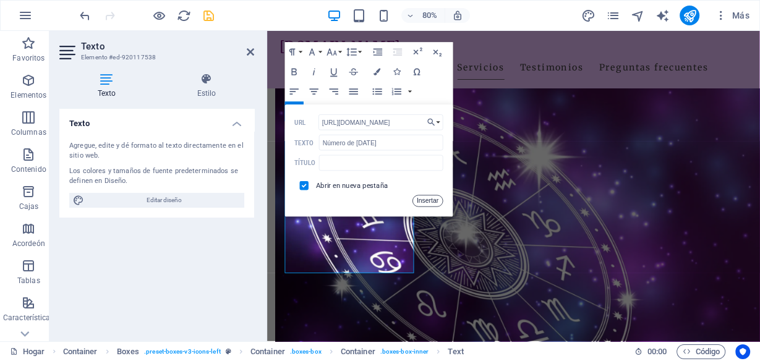
click at [425, 202] on font "Insertar" at bounding box center [428, 200] width 22 height 7
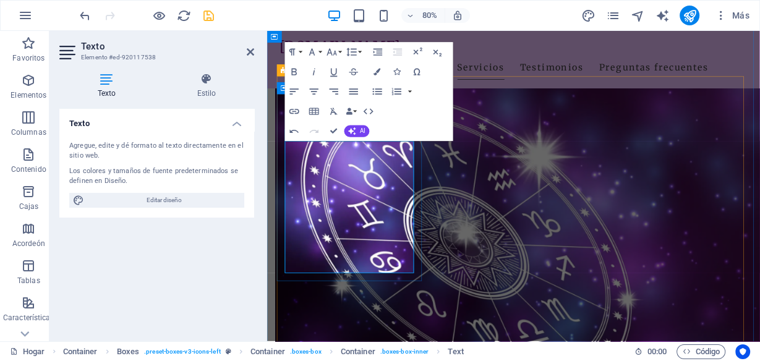
drag, startPoint x: 389, startPoint y: 247, endPoint x: 304, endPoint y: 256, distance: 85.2
type input "Número del Don"
checkbox input "false"
click at [294, 111] on icon "button" at bounding box center [294, 112] width 12 height 12
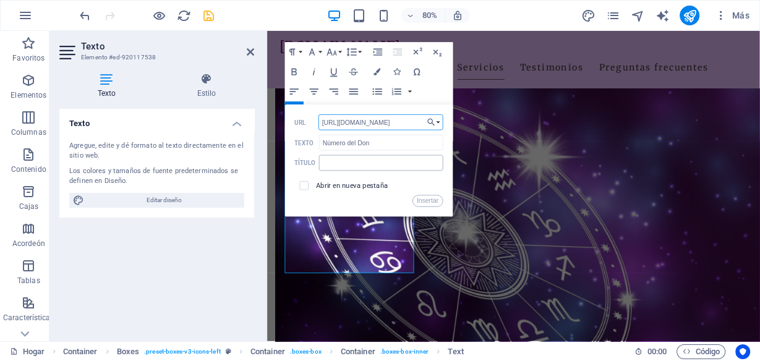
scroll to position [0, 213]
type input "https://drive.google.com/file/d/1bHC0O_XeuRypGzxVFXnhrWVykW7hyFWZ/view?usp=shar…"
click at [304, 182] on input "checkbox" at bounding box center [302, 184] width 9 height 9
checkbox input "true"
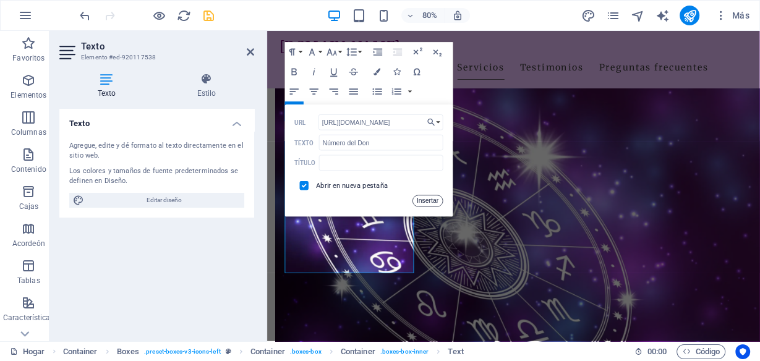
click at [421, 199] on font "Insertar" at bounding box center [428, 200] width 22 height 7
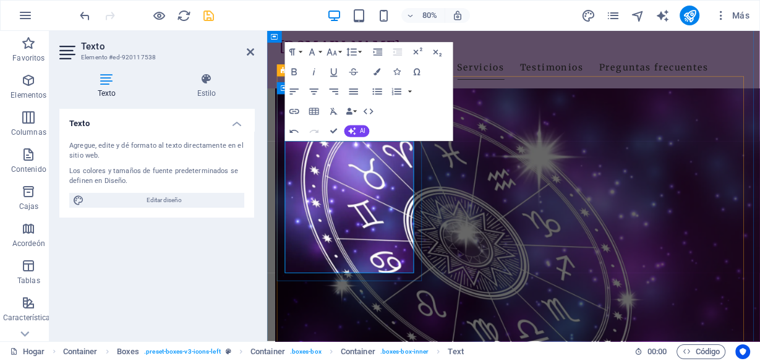
drag, startPoint x: 345, startPoint y: 266, endPoint x: 317, endPoint y: 250, distance: 32.7
type input "Número de Destino"
checkbox input "false"
click at [294, 113] on icon "button" at bounding box center [294, 112] width 12 height 12
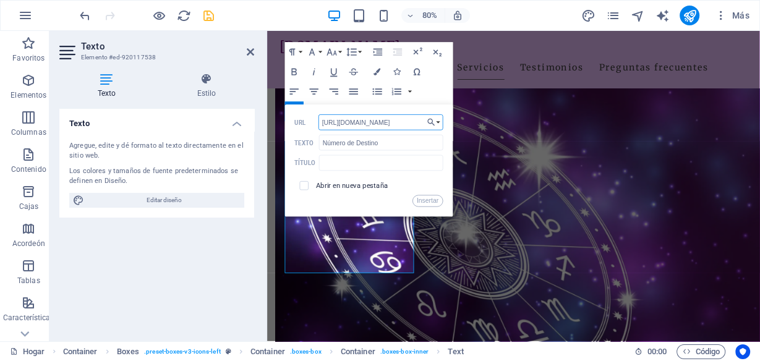
scroll to position [0, 204]
type input "https://drive.google.com/file/d/1z6Y2SWzeN75cwaN1jIIhyW3chDU_xLOO/view?usp=shar…"
click at [299, 184] on input "checkbox" at bounding box center [302, 184] width 9 height 9
checkbox input "true"
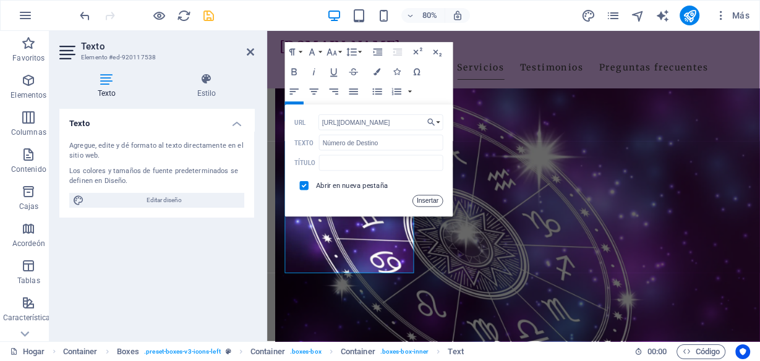
click at [421, 202] on font "Insertar" at bounding box center [428, 200] width 22 height 7
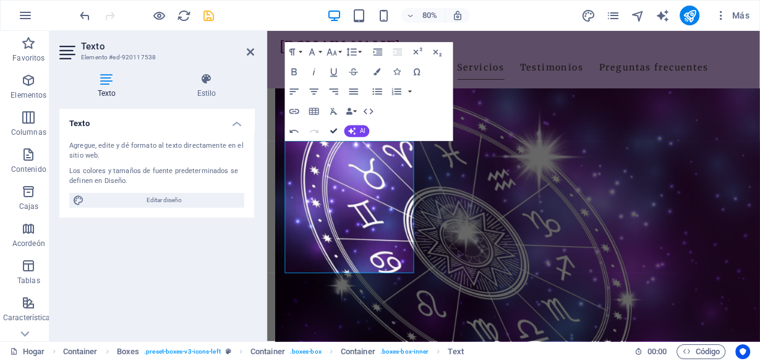
drag, startPoint x: 334, startPoint y: 133, endPoint x: 286, endPoint y: 113, distance: 51.6
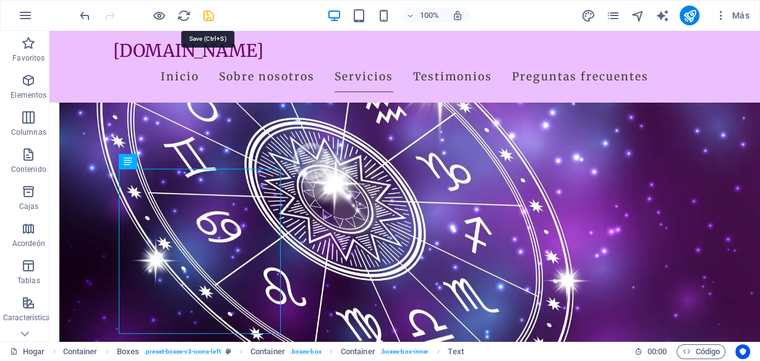
click at [207, 16] on icon "ahorrar" at bounding box center [209, 16] width 14 height 14
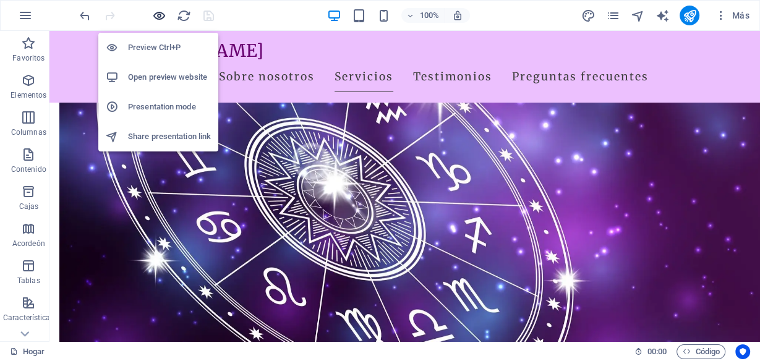
click at [160, 10] on icon "button" at bounding box center [159, 16] width 14 height 14
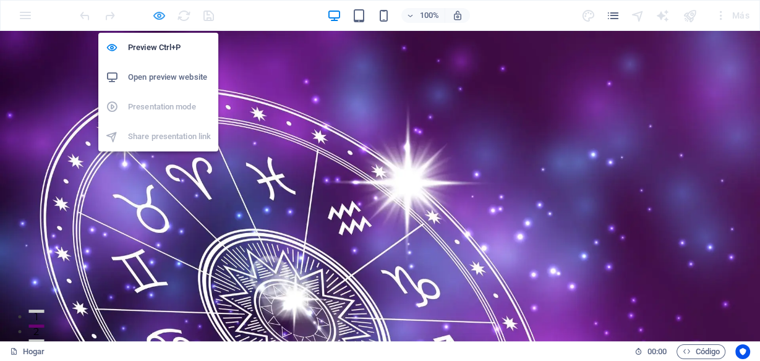
drag, startPoint x: 160, startPoint y: 13, endPoint x: 385, endPoint y: 51, distance: 227.7
click at [160, 13] on icon "button" at bounding box center [159, 16] width 14 height 14
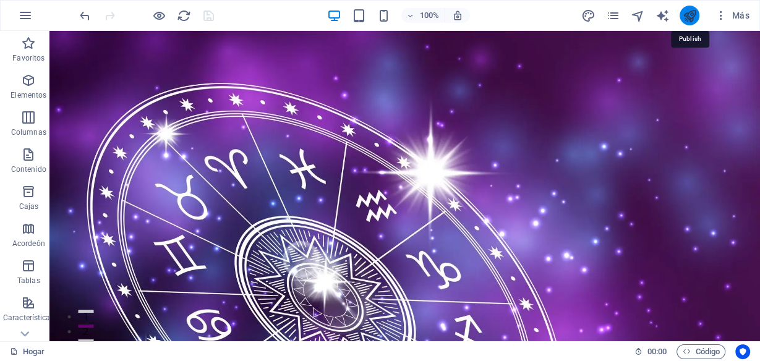
click at [694, 15] on icon "publicar" at bounding box center [690, 16] width 14 height 14
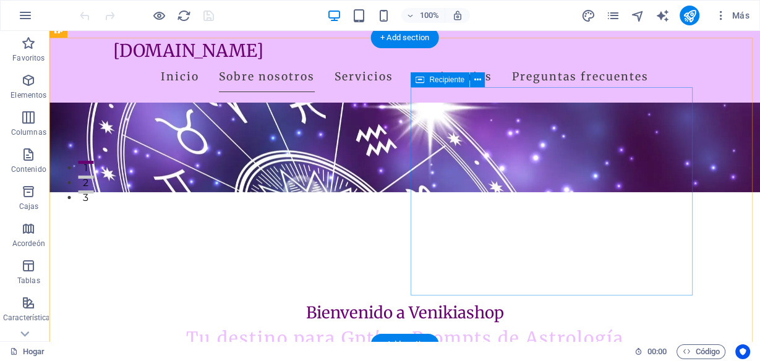
scroll to position [297, 0]
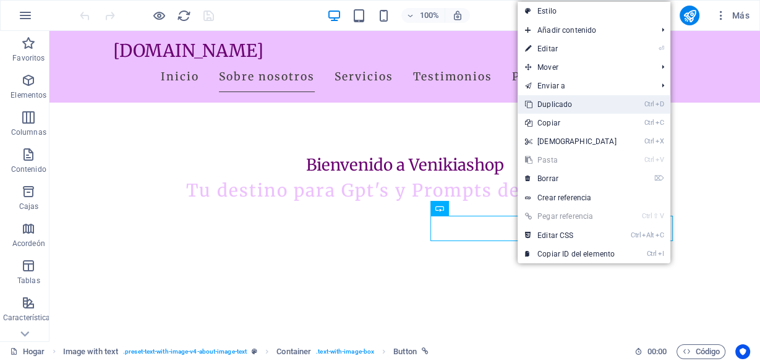
click at [559, 105] on font "Duplicado" at bounding box center [555, 104] width 35 height 9
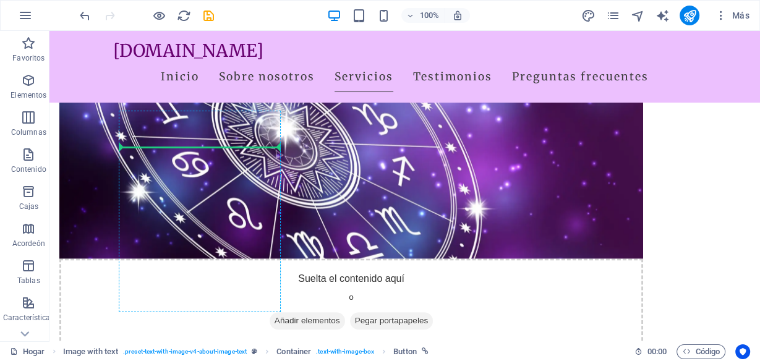
scroll to position [666, 0]
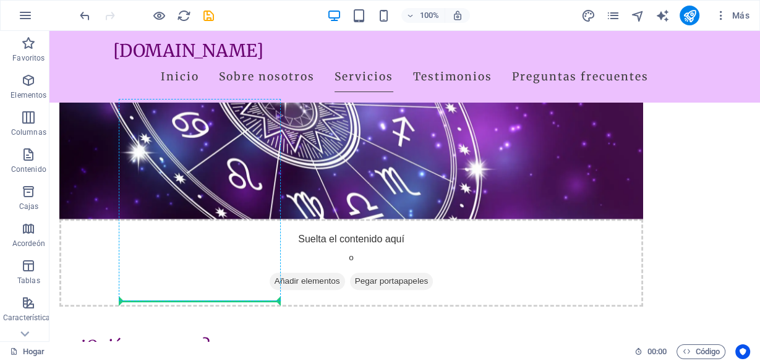
drag, startPoint x: 489, startPoint y: 154, endPoint x: 192, endPoint y: 270, distance: 319.3
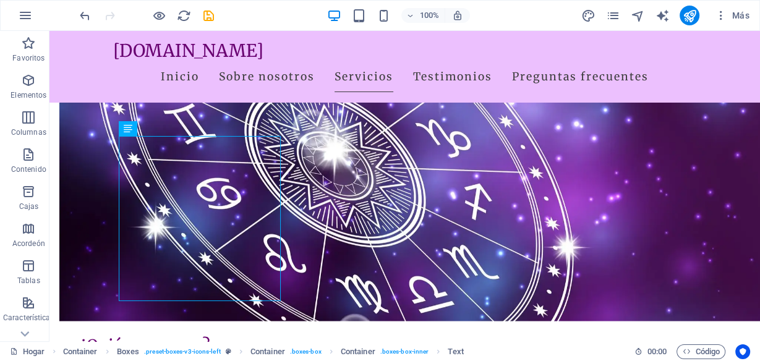
drag, startPoint x: 250, startPoint y: 278, endPoint x: 177, endPoint y: 276, distance: 73.0
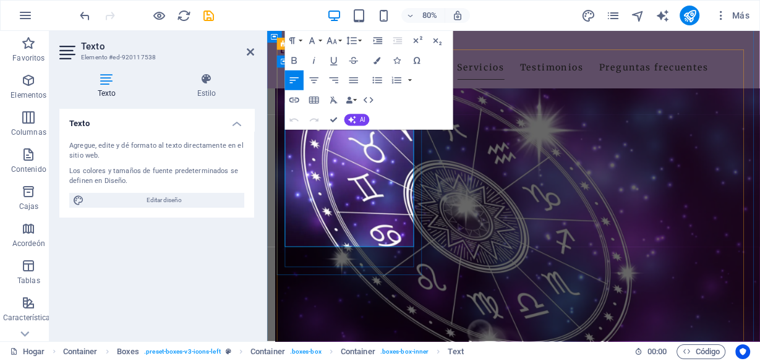
drag, startPoint x: 322, startPoint y: 276, endPoint x: 314, endPoint y: 276, distance: 8.7
drag, startPoint x: 371, startPoint y: 271, endPoint x: 308, endPoint y: 254, distance: 64.8
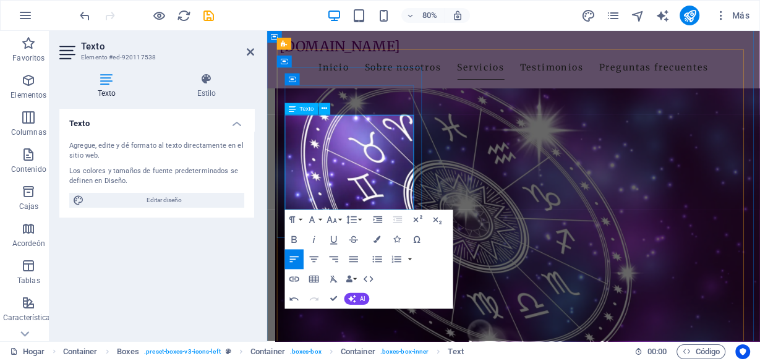
drag, startPoint x: 369, startPoint y: 247, endPoint x: 619, endPoint y: 272, distance: 250.5
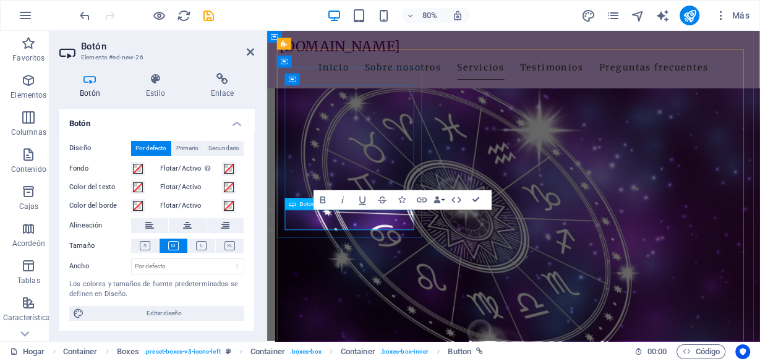
drag, startPoint x: 376, startPoint y: 266, endPoint x: 325, endPoint y: 266, distance: 50.7
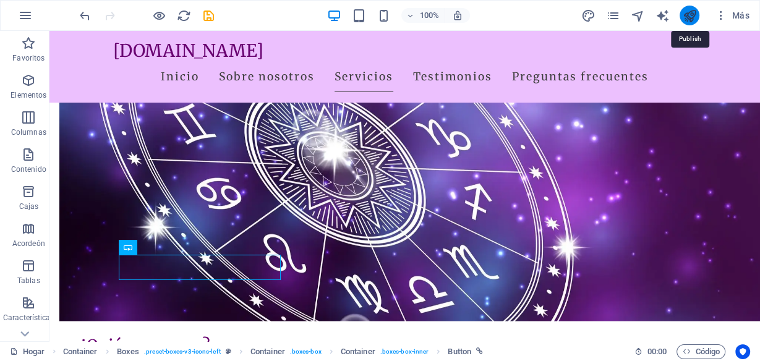
click at [693, 14] on icon "publicar" at bounding box center [690, 16] width 14 height 14
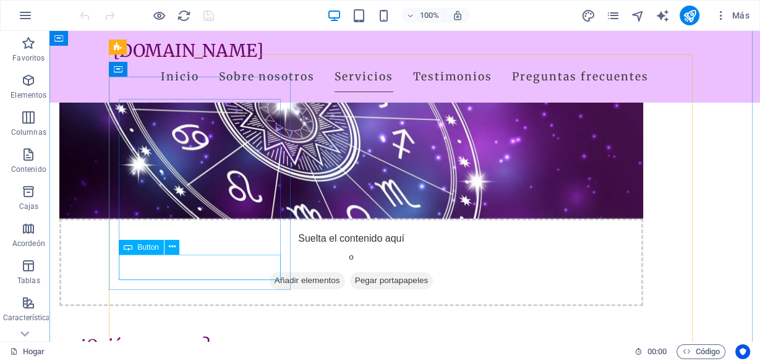
scroll to position [643, 0]
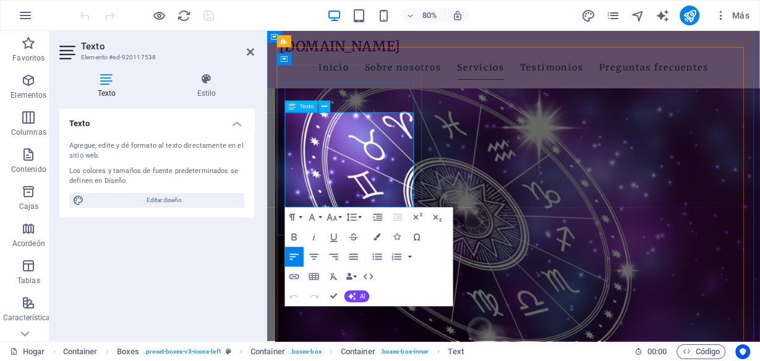
drag, startPoint x: 389, startPoint y: 166, endPoint x: 298, endPoint y: 163, distance: 91.0
click at [410, 257] on button "button" at bounding box center [410, 257] width 8 height 20
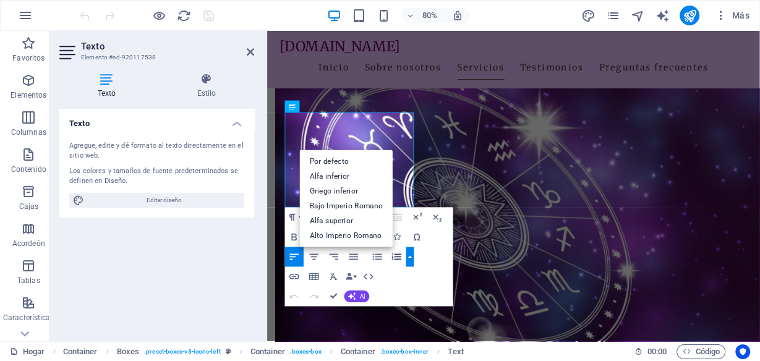
click at [410, 257] on button "button" at bounding box center [410, 257] width 8 height 20
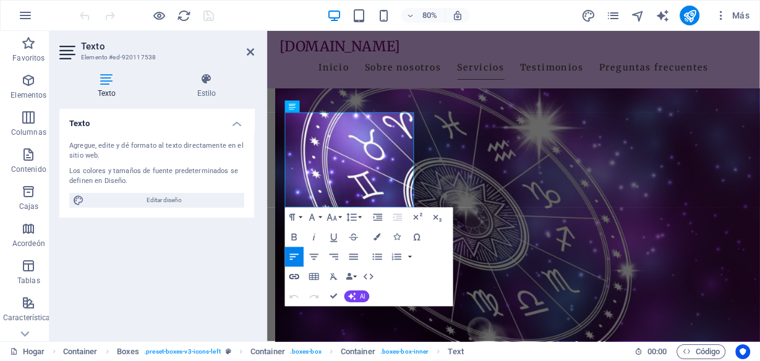
click at [294, 278] on icon "button" at bounding box center [294, 277] width 12 height 12
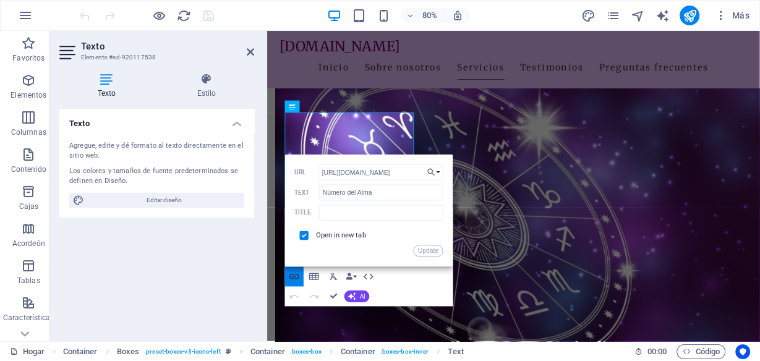
scroll to position [0, 195]
click at [439, 171] on button "Elija el enlace" at bounding box center [433, 173] width 19 height 16
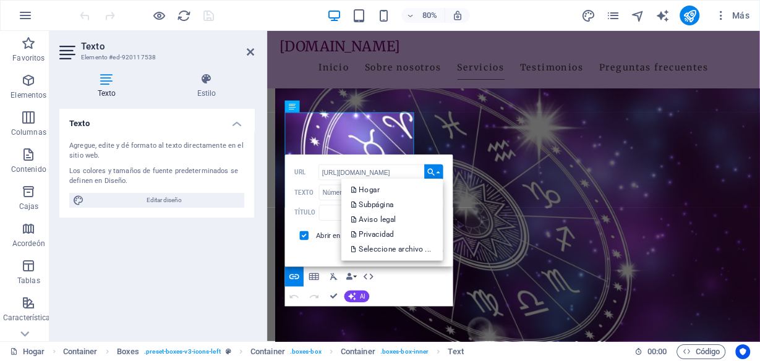
scroll to position [0, 0]
click at [422, 286] on div "Formato de párrafo Normal Título 1 Título 2 Título 3 Título 4 Título 5 Título 6…" at bounding box center [369, 257] width 168 height 99
drag, startPoint x: 422, startPoint y: 285, endPoint x: 339, endPoint y: 290, distance: 83.0
click at [418, 285] on div "Formato de párrafo Normal Título 1 Título 2 Título 3 Título 4 Título 5 Título 6…" at bounding box center [369, 257] width 168 height 99
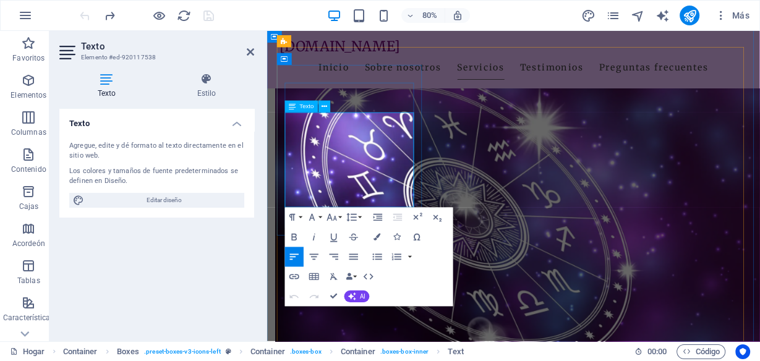
drag, startPoint x: 334, startPoint y: 229, endPoint x: 569, endPoint y: 273, distance: 239.3
click at [292, 276] on icon "button" at bounding box center [294, 277] width 12 height 12
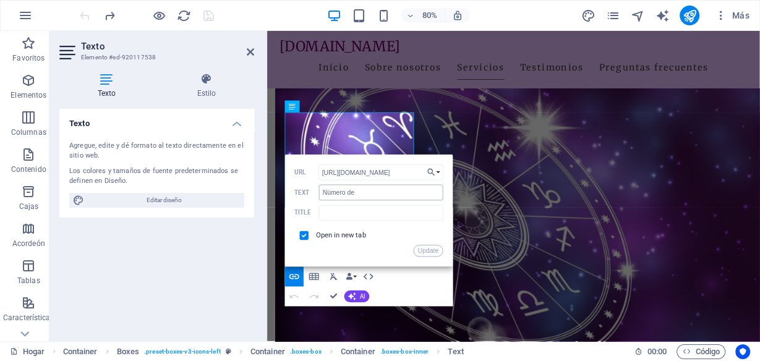
scroll to position [0, 204]
click at [372, 170] on input "https://drive.google.com/file/d/1z6Y2SWzeN75cwaN1jIIhyW3chDU_xLOO/view?usp=shar…" at bounding box center [381, 173] width 124 height 16
click at [419, 249] on font "Actualizar" at bounding box center [425, 250] width 28 height 7
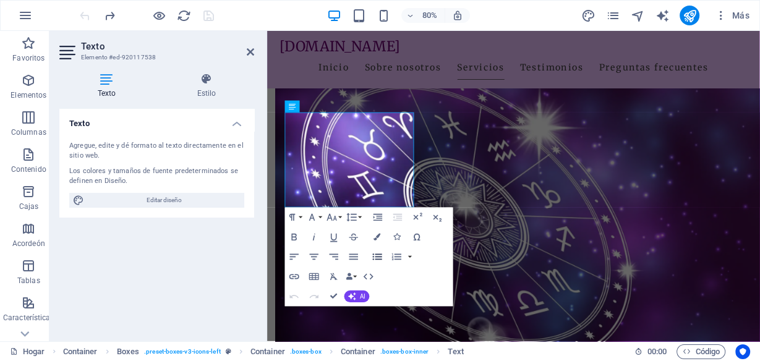
scroll to position [0, 0]
drag, startPoint x: 403, startPoint y: 227, endPoint x: 301, endPoint y: 226, distance: 102.7
type input "Número de Destino"
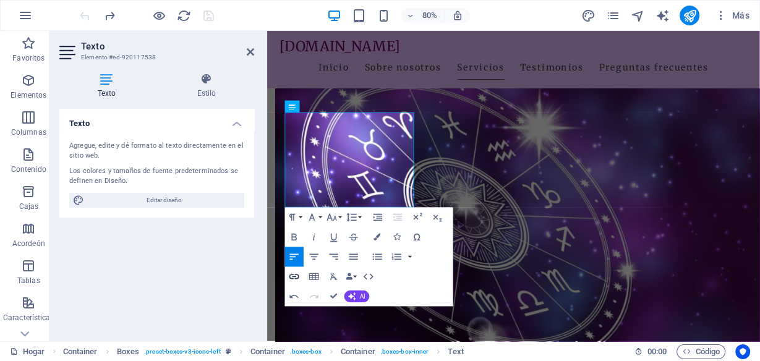
checkbox input "false"
click at [298, 275] on icon "button" at bounding box center [295, 277] width 10 height 5
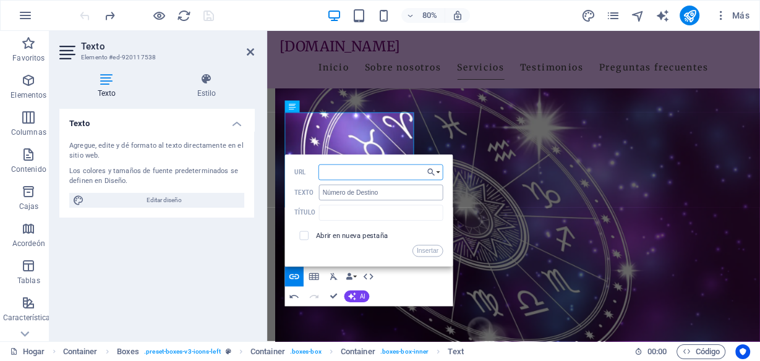
type input "https://drive.google.com/file/d/1z6Y2SWzeN75cwaN1jIIhyW3chDU_xLOO/view?usp=shar…"
click at [333, 235] on font "Abrir en nueva pestaña" at bounding box center [352, 236] width 72 height 8
click at [423, 248] on font "Insertar" at bounding box center [428, 250] width 22 height 7
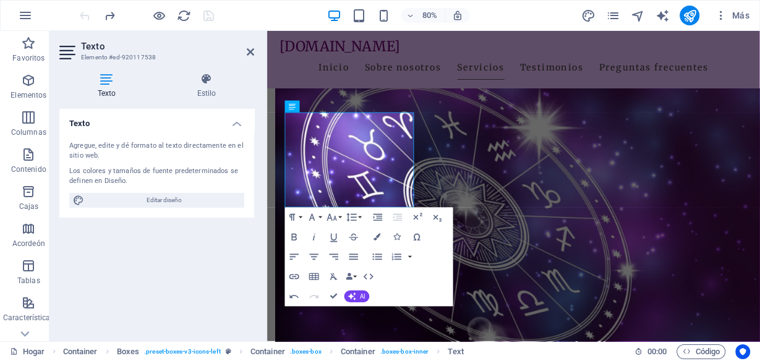
scroll to position [0, 0]
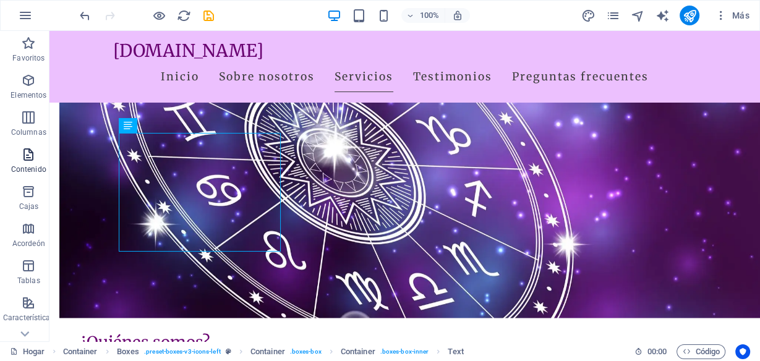
click at [35, 159] on icon "button" at bounding box center [28, 154] width 15 height 15
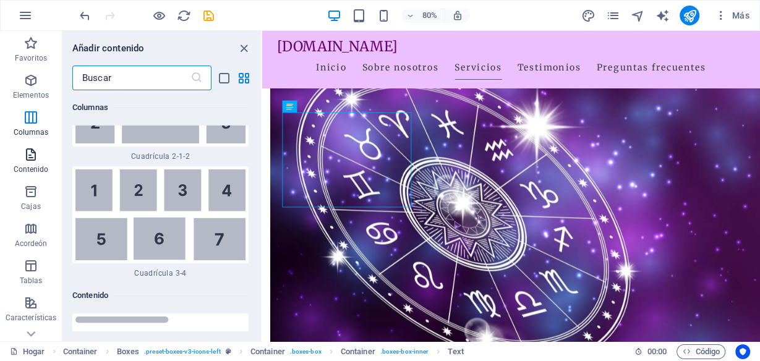
click at [41, 161] on span "Contenido" at bounding box center [31, 162] width 62 height 30
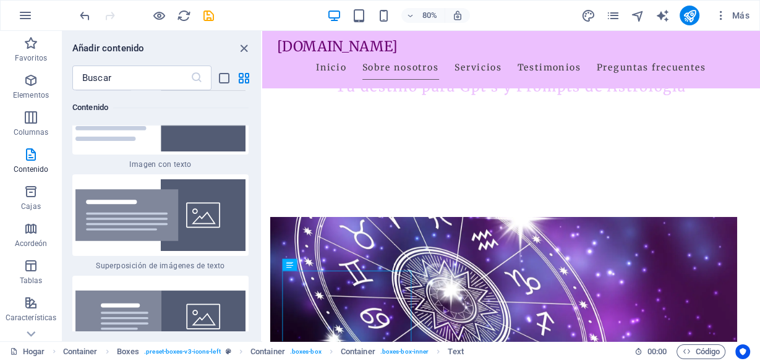
scroll to position [4504, 0]
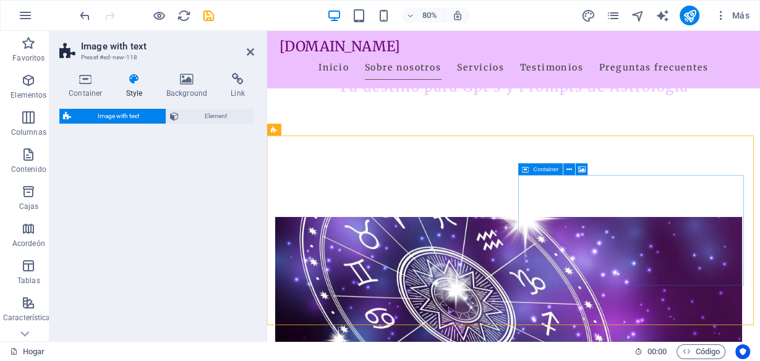
select select "rem"
select select "px"
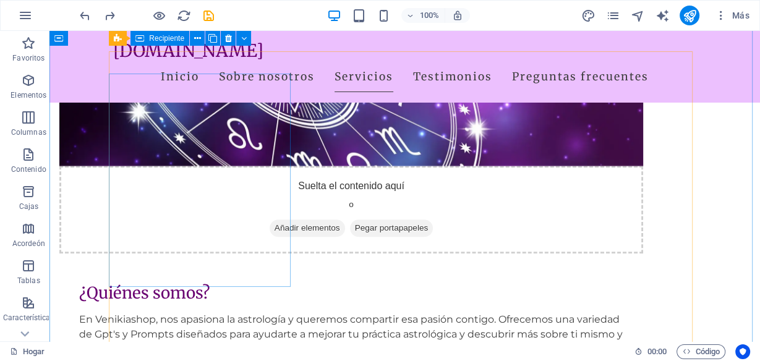
scroll to position [643, 0]
